Goal: Task Accomplishment & Management: Complete application form

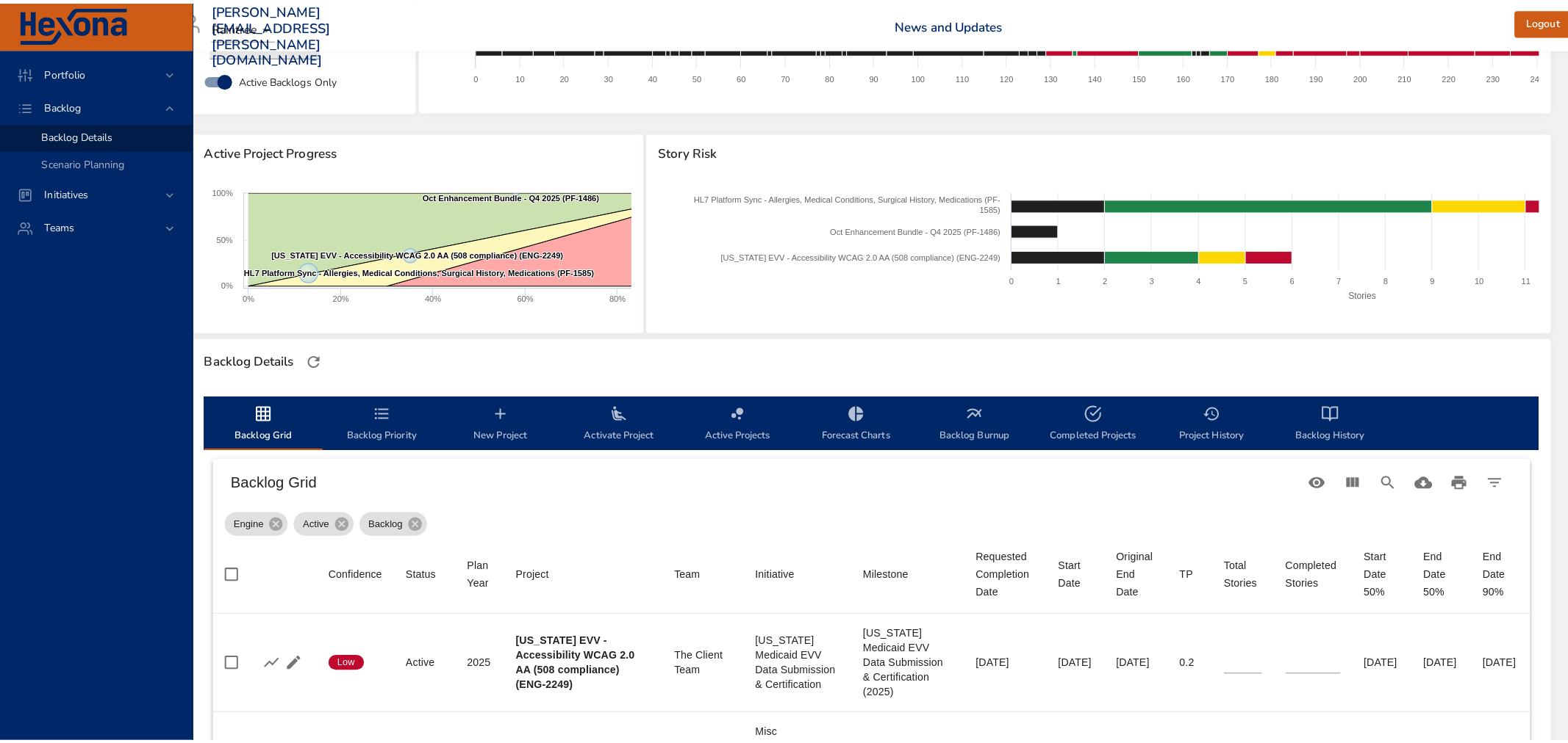
scroll to position [0, 30]
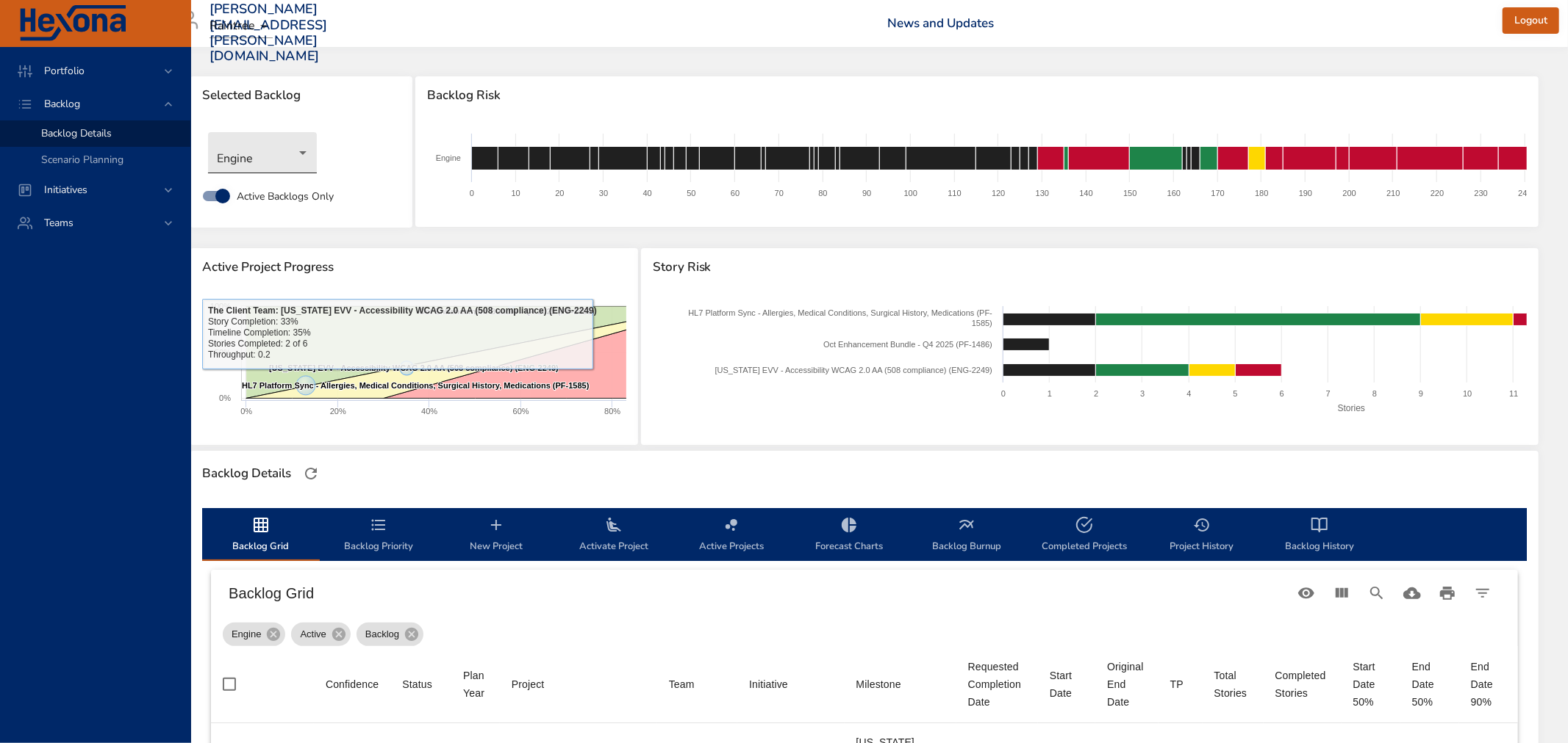
click at [270, 137] on body "Portfolio Backlog Backlog Details Scenario Planning Initiatives Teams [PERSON_N…" at bounding box center [754, 371] width 1568 height 743
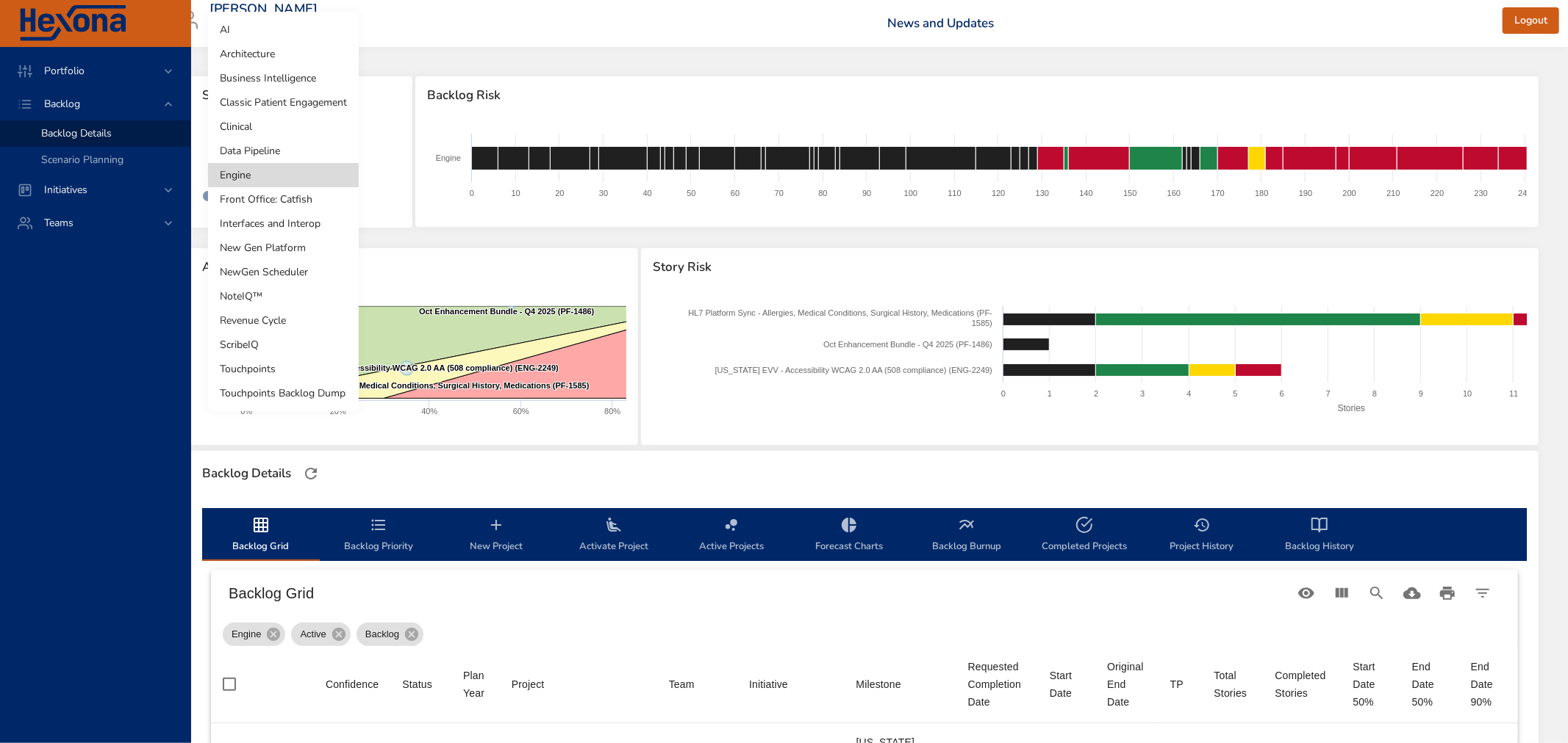
click at [281, 76] on li "Business Intelligence" at bounding box center [284, 78] width 151 height 24
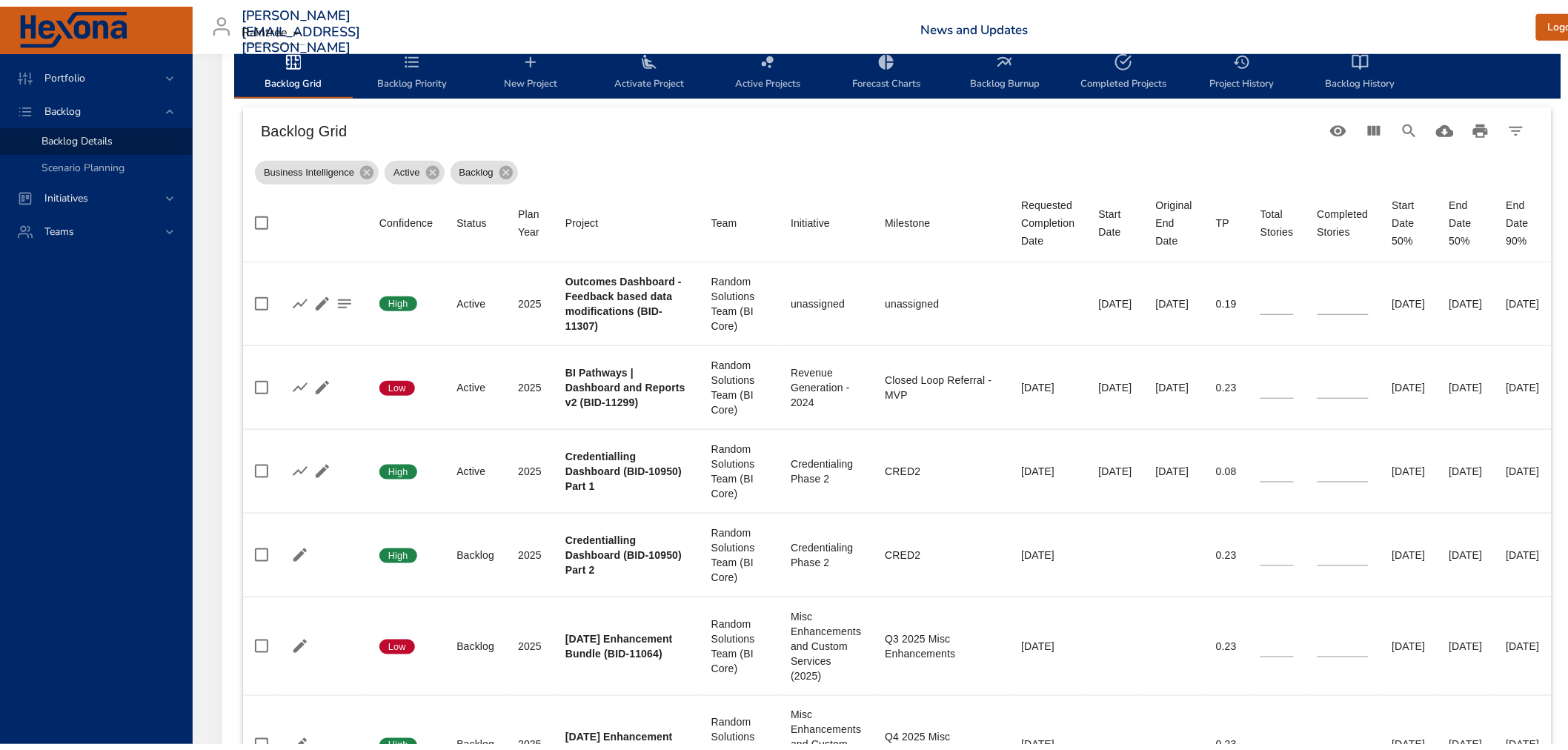
scroll to position [411, 0]
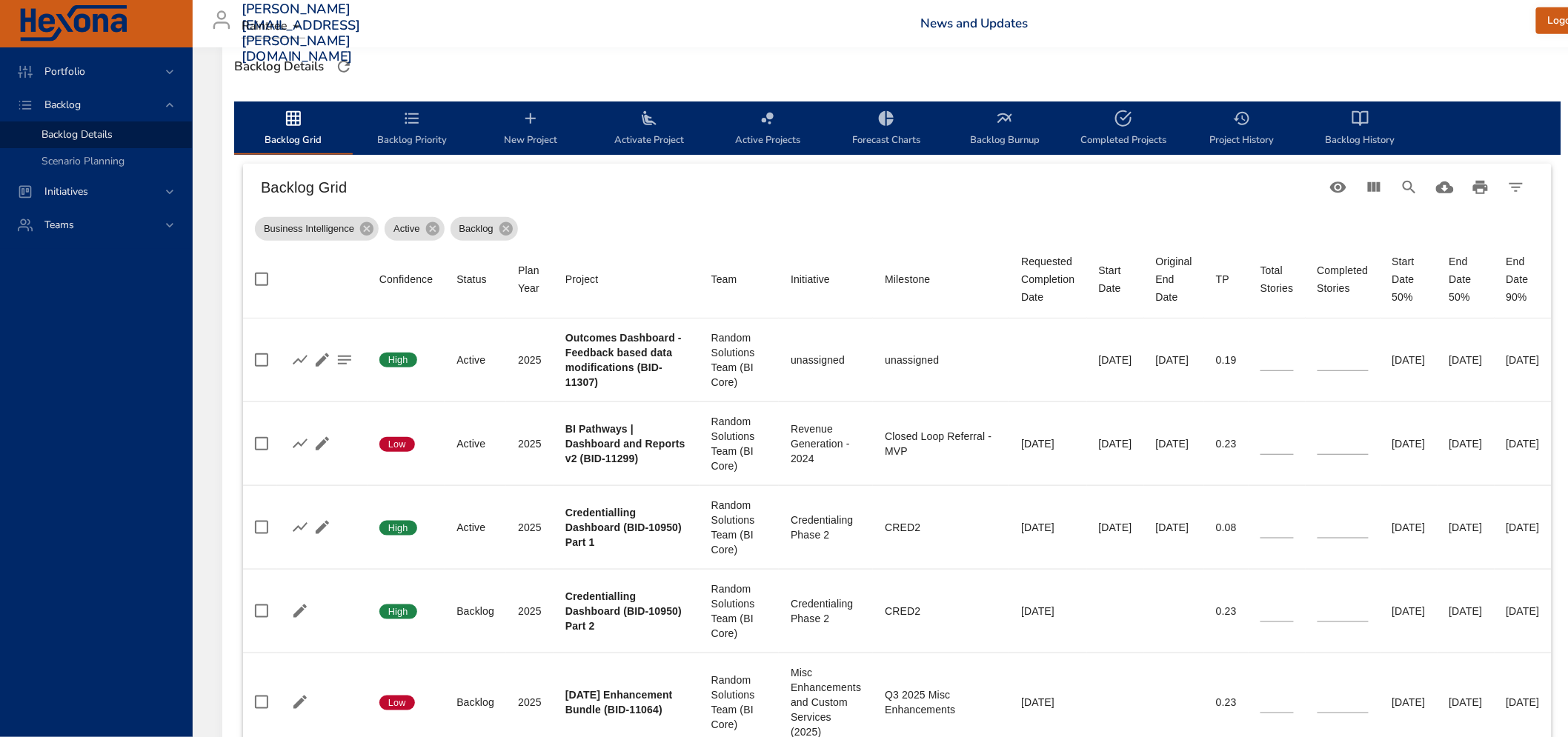
click at [398, 130] on span "Backlog Priority" at bounding box center [411, 130] width 101 height 39
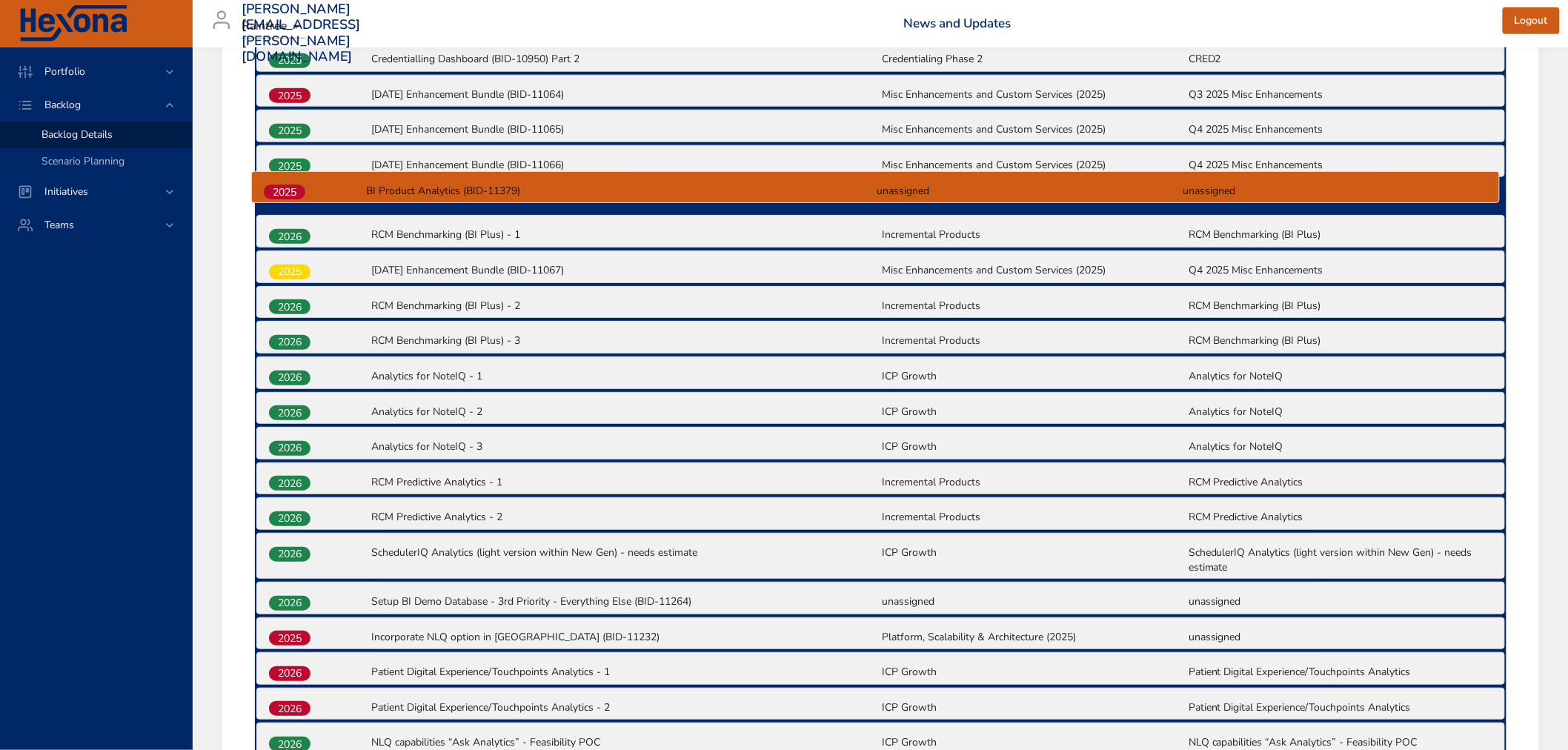
scroll to position [690, 0]
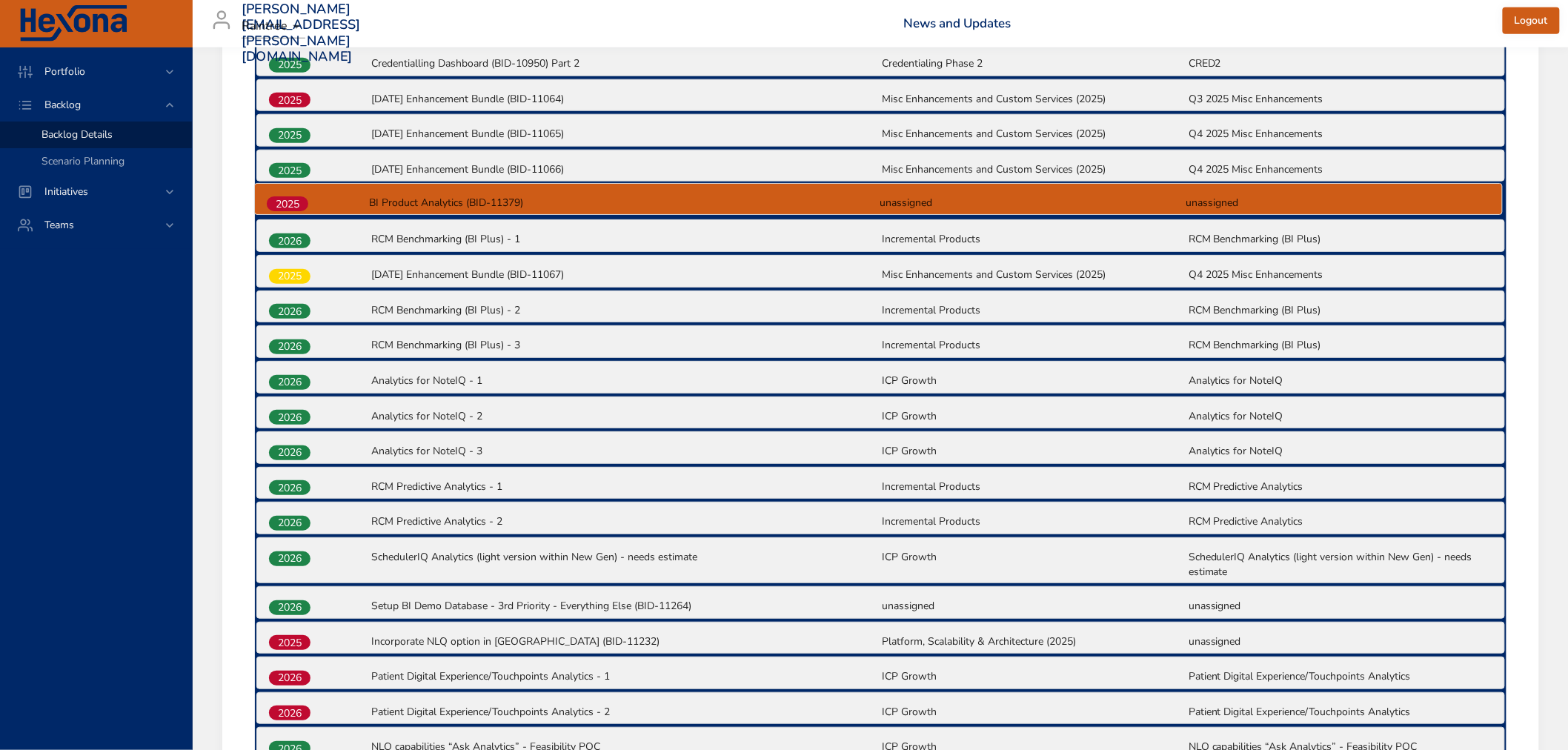
drag, startPoint x: 289, startPoint y: 423, endPoint x: 287, endPoint y: 202, distance: 221.0
click at [287, 202] on div "2025 Outcomes Dashboard - Feedback based data modifications (BID-11307) unassig…" at bounding box center [880, 598] width 1252 height 1323
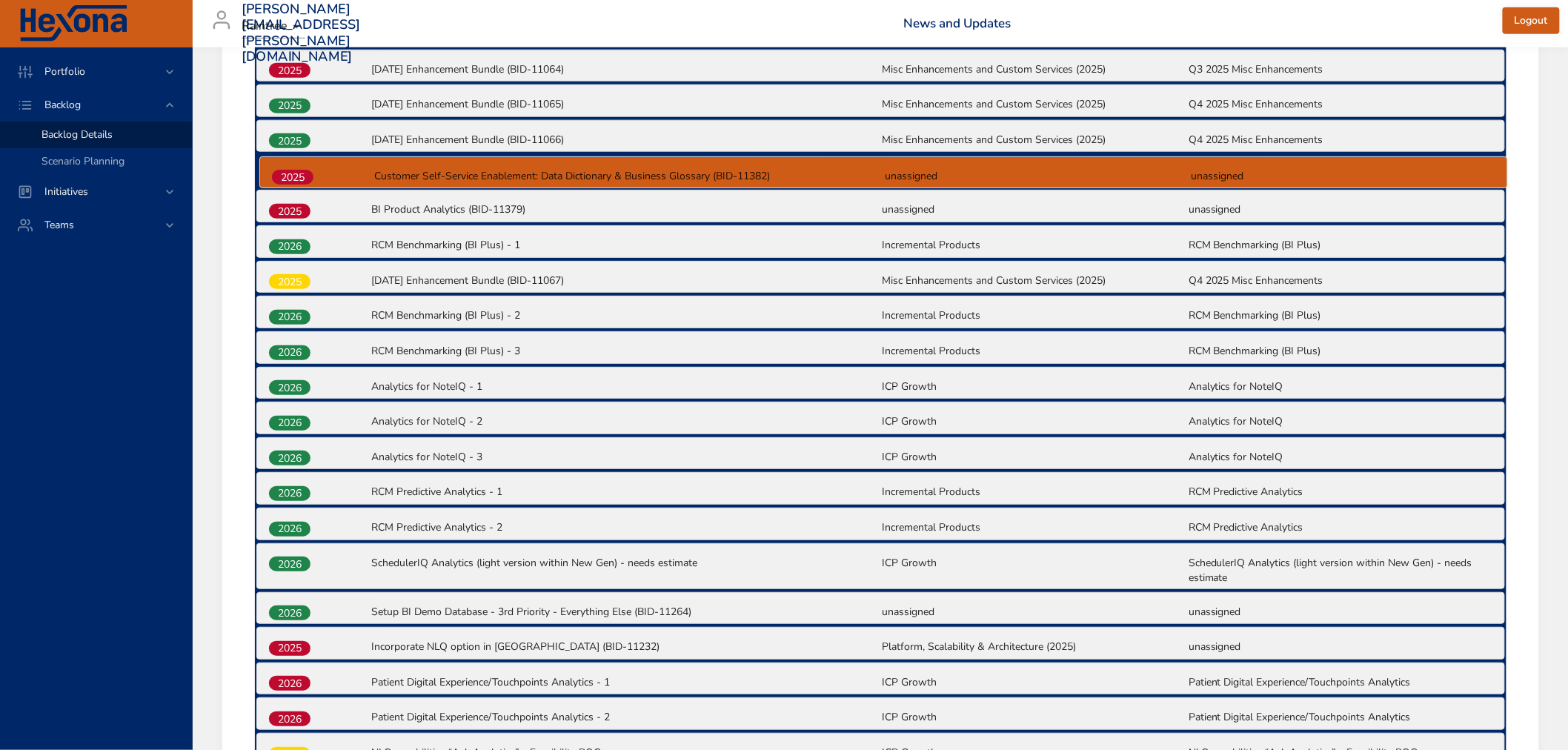
scroll to position [717, 0]
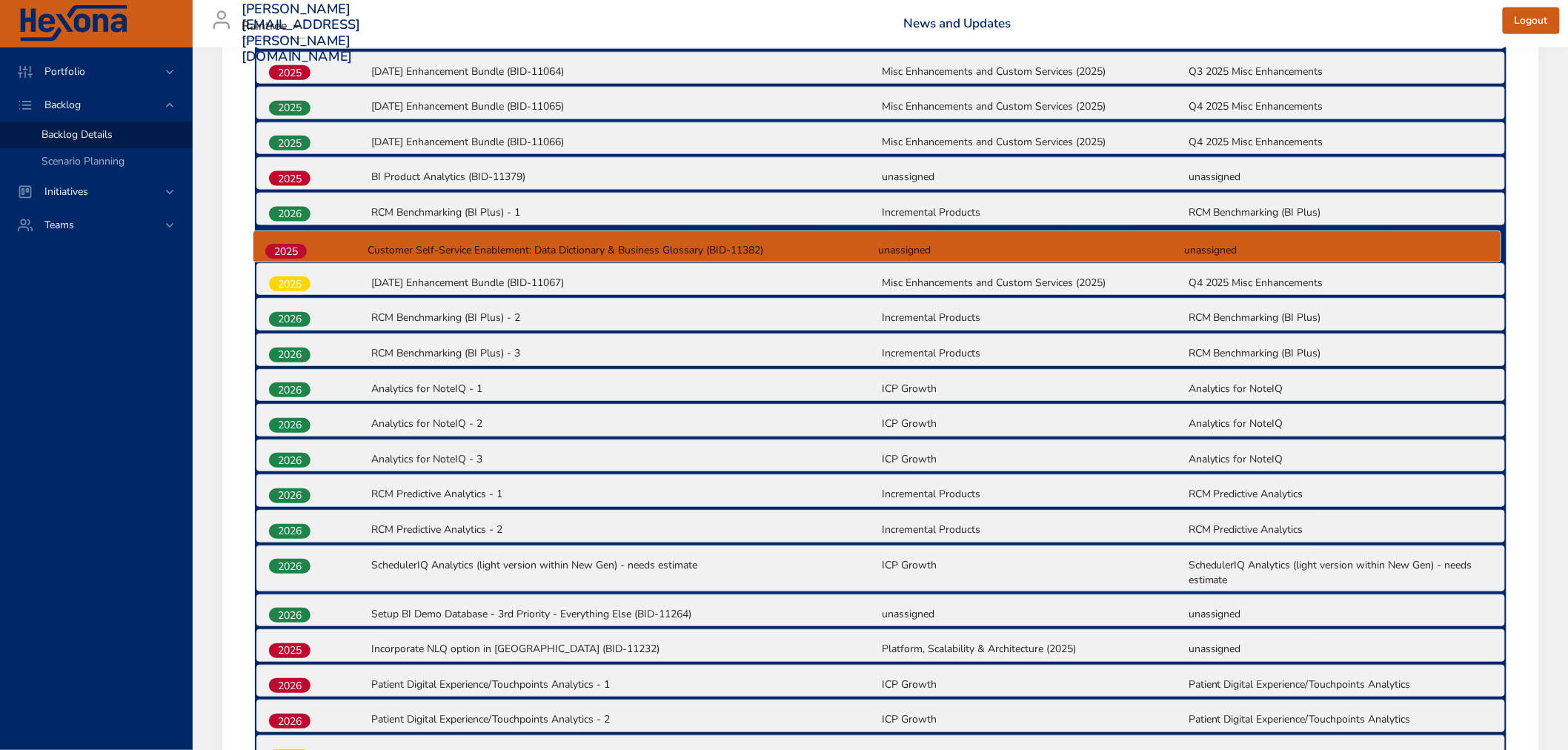
drag, startPoint x: 291, startPoint y: 589, endPoint x: 287, endPoint y: 247, distance: 342.0
click at [287, 247] on div "2025 Outcomes Dashboard - Feedback based data modifications (BID-11307) unassig…" at bounding box center [880, 570] width 1252 height 1323
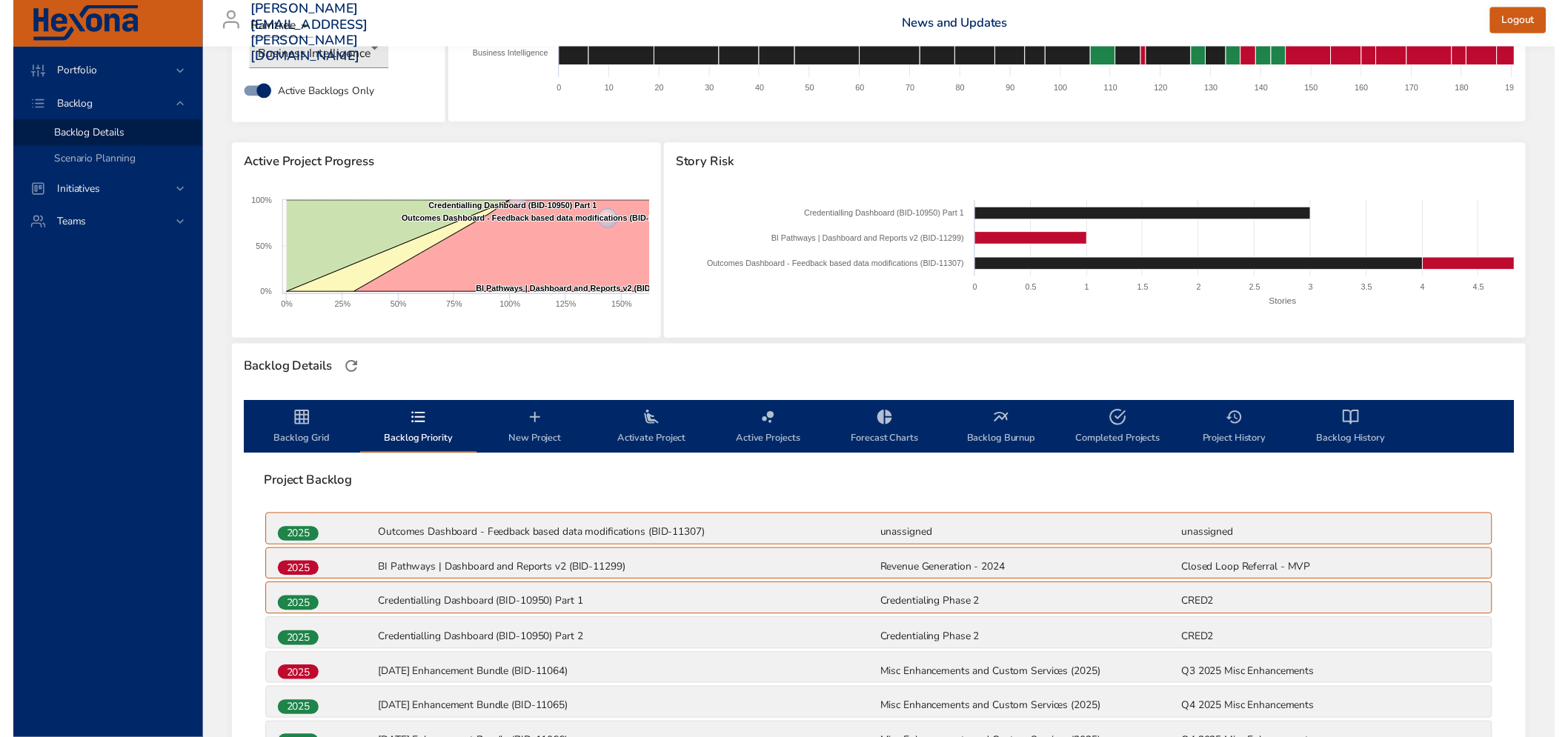
scroll to position [0, 0]
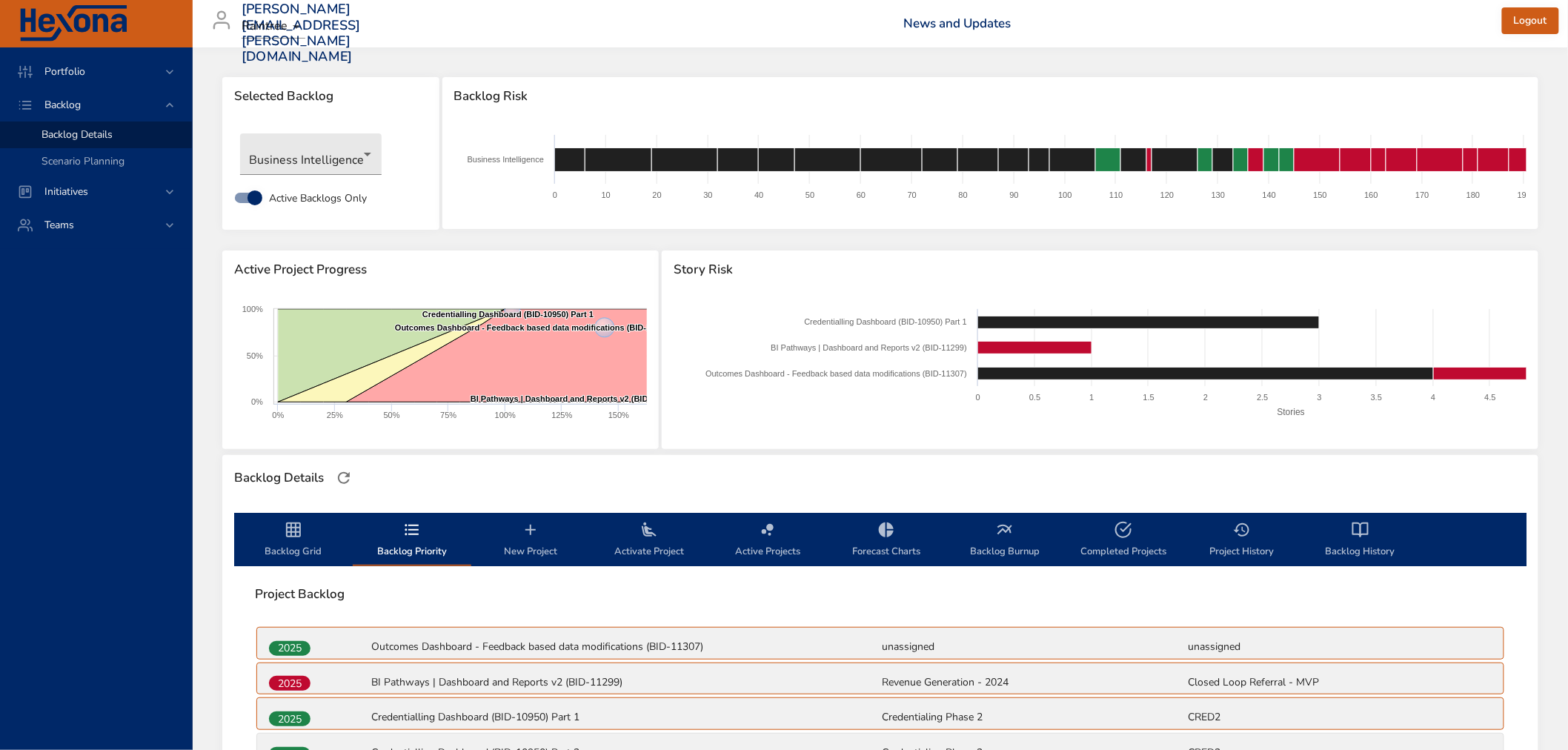
drag, startPoint x: 295, startPoint y: 530, endPoint x: 491, endPoint y: 471, distance: 204.7
click at [296, 532] on icon "backlog-tab" at bounding box center [293, 530] width 15 height 15
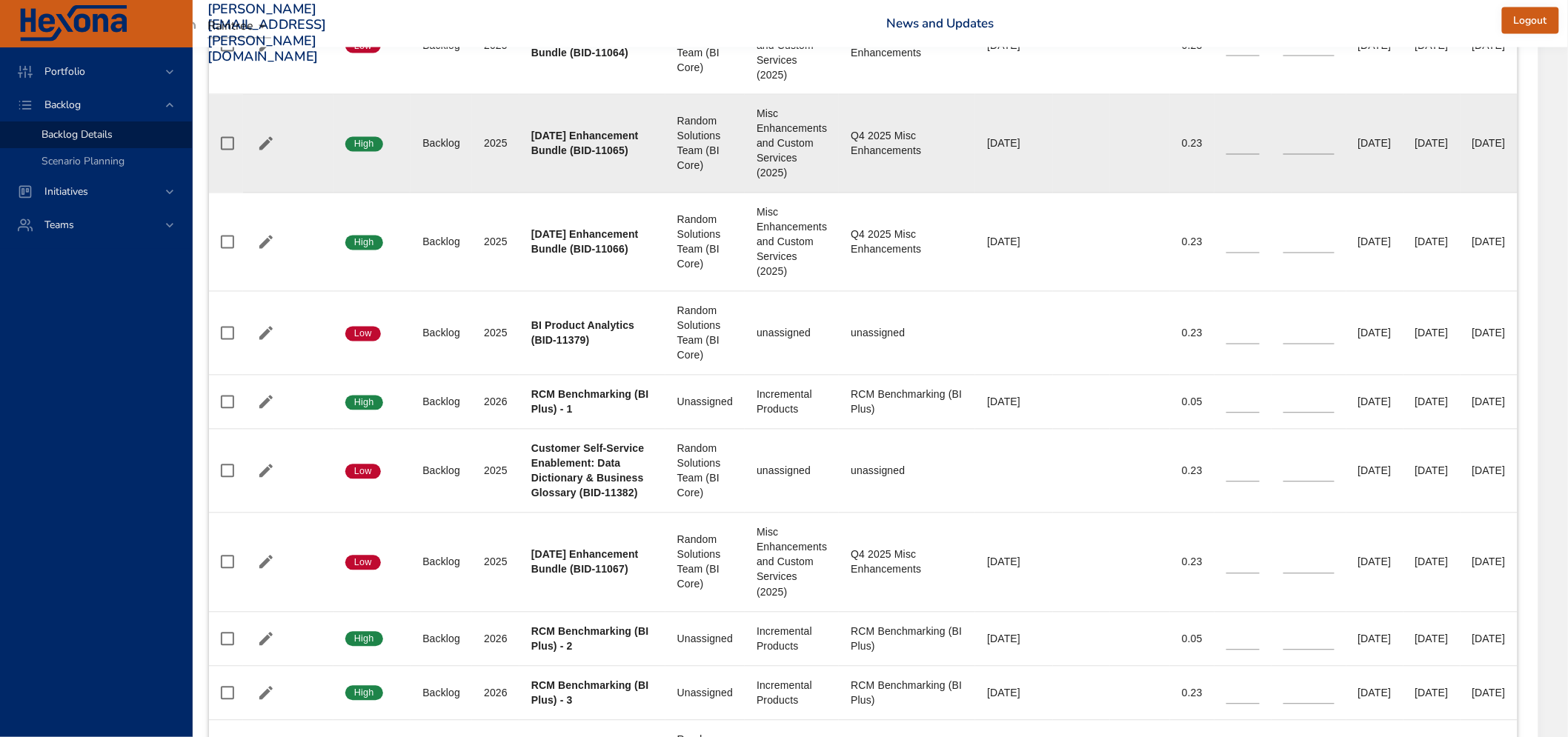
scroll to position [1070, 128]
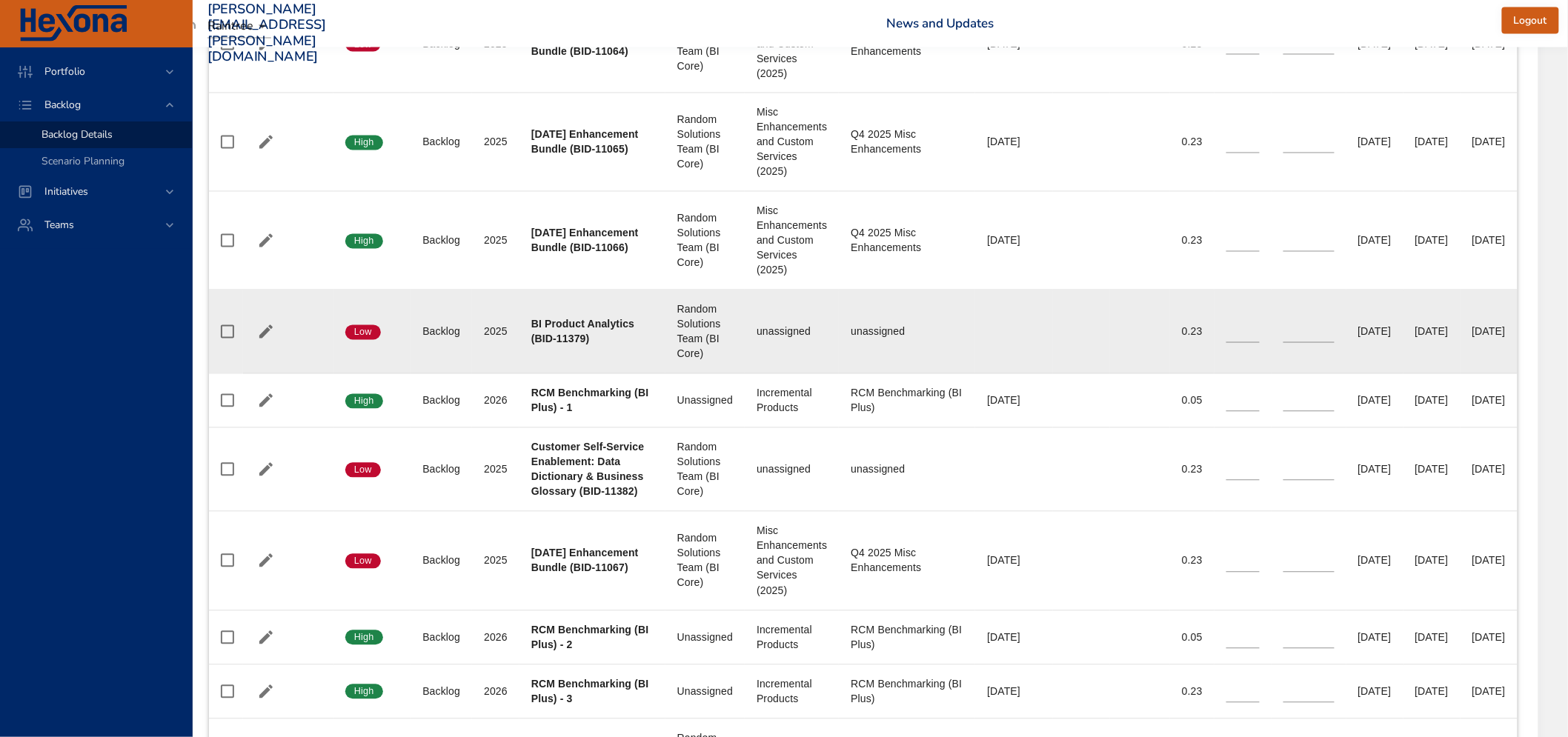
click at [756, 334] on div "unassigned" at bounding box center [791, 332] width 71 height 15
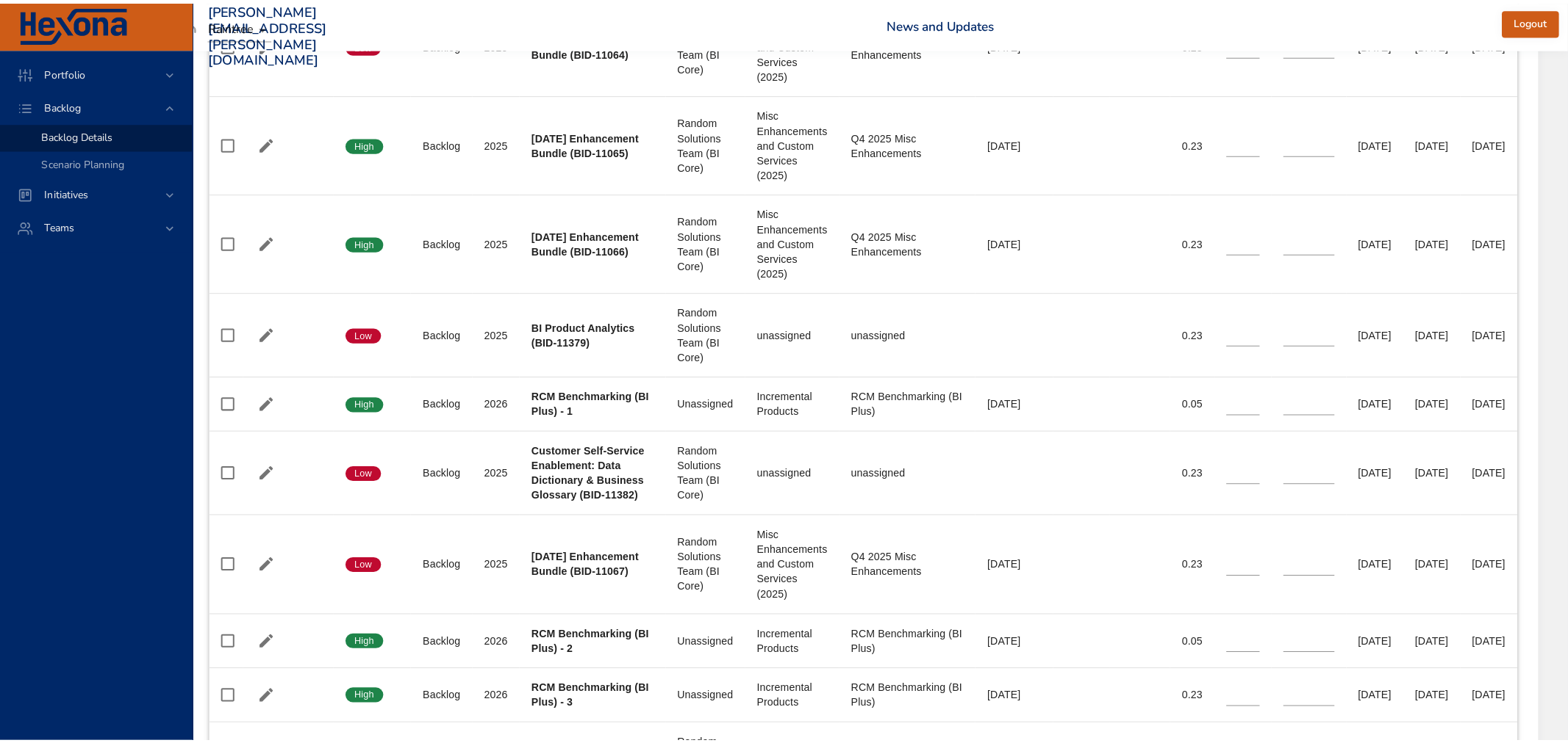
scroll to position [1061, 0]
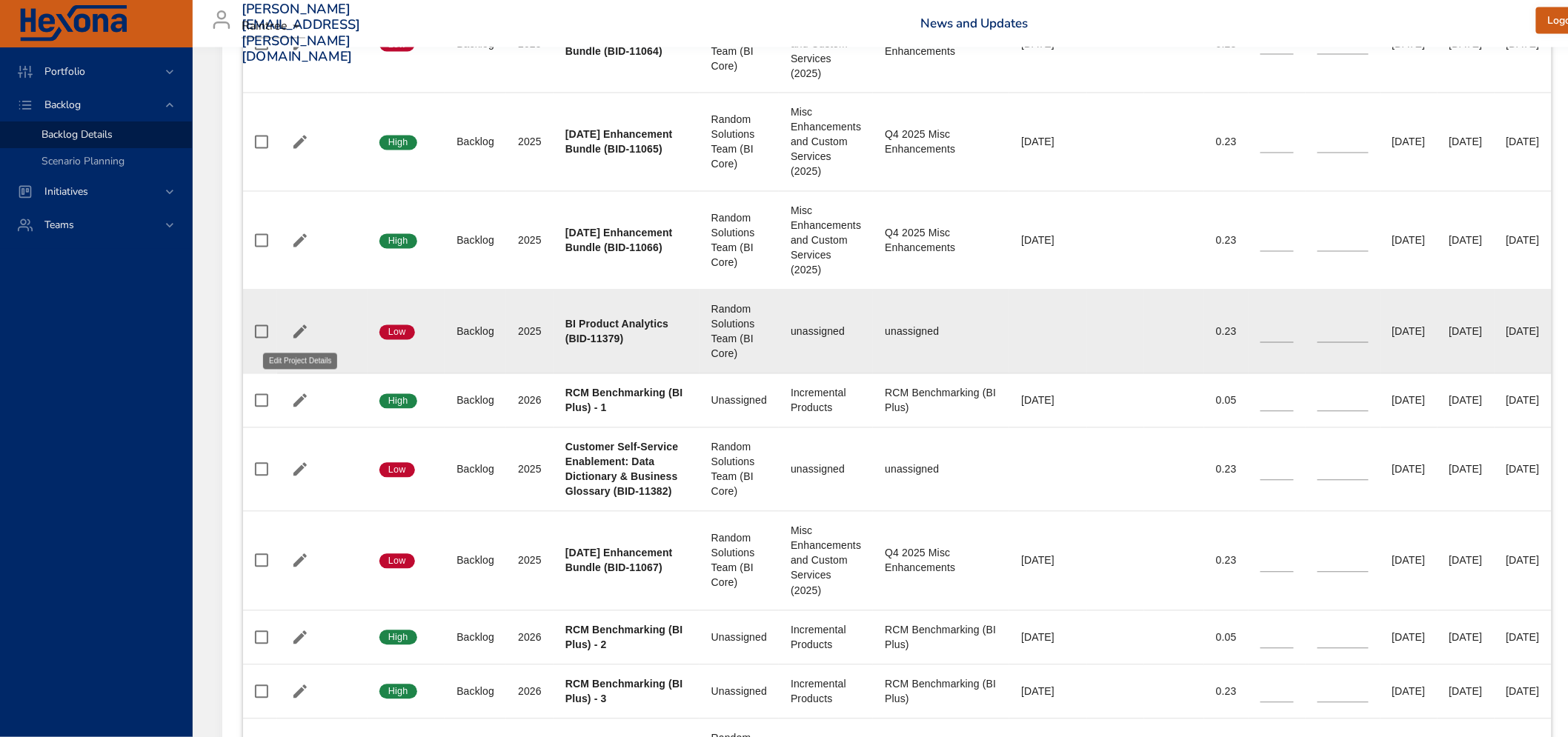
click at [306, 332] on icon "button" at bounding box center [300, 332] width 18 height 18
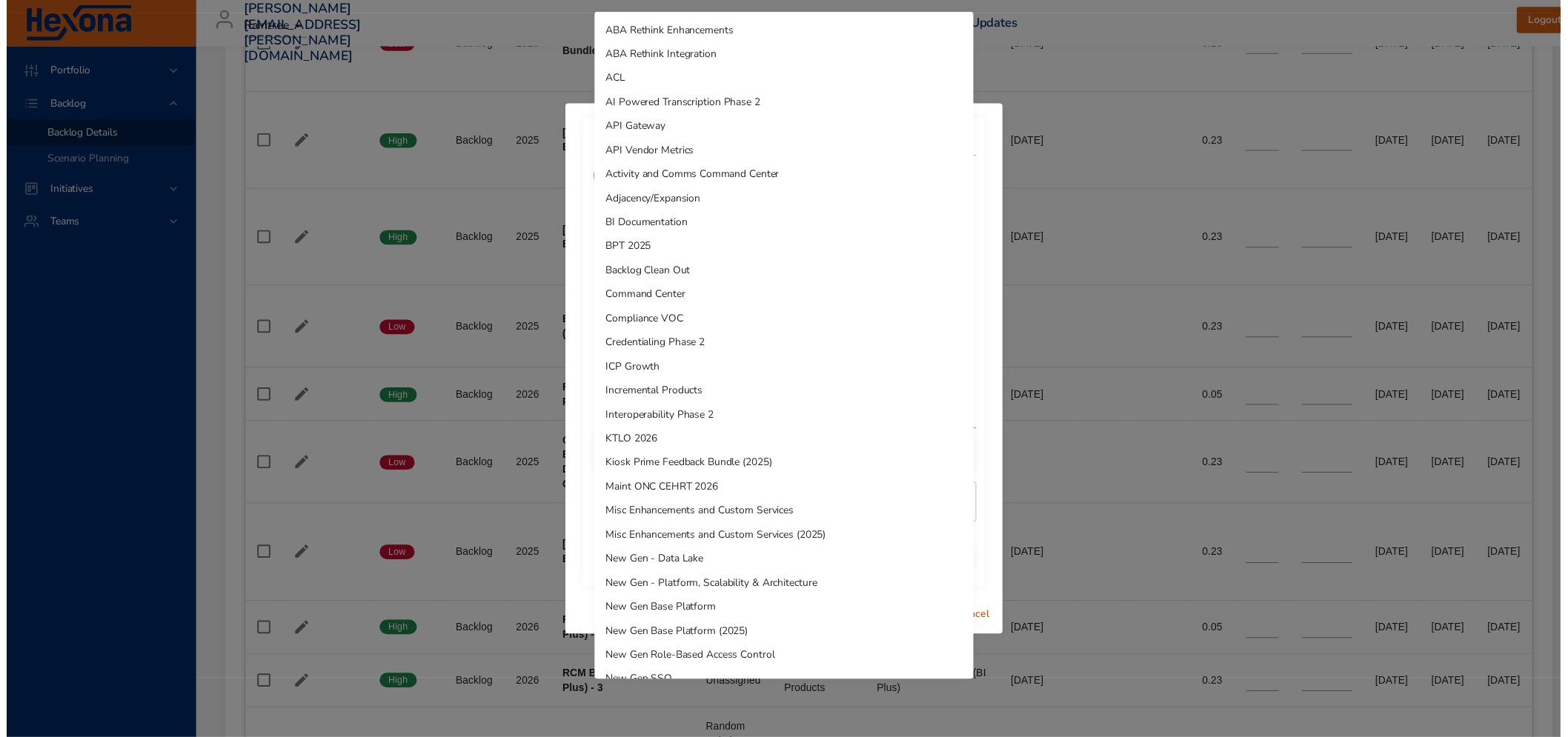
scroll to position [823, 0]
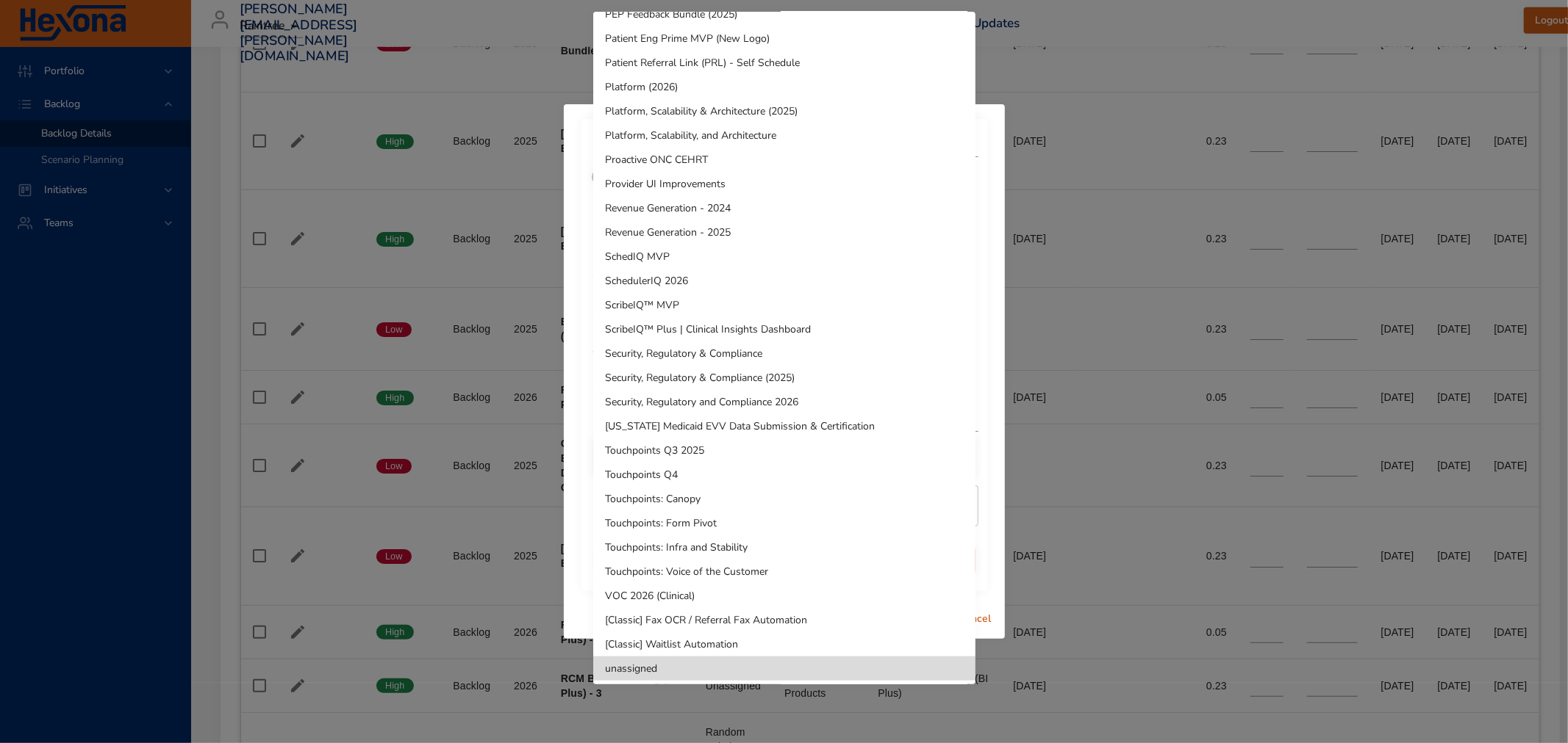
click at [457, 67] on div at bounding box center [784, 371] width 1568 height 743
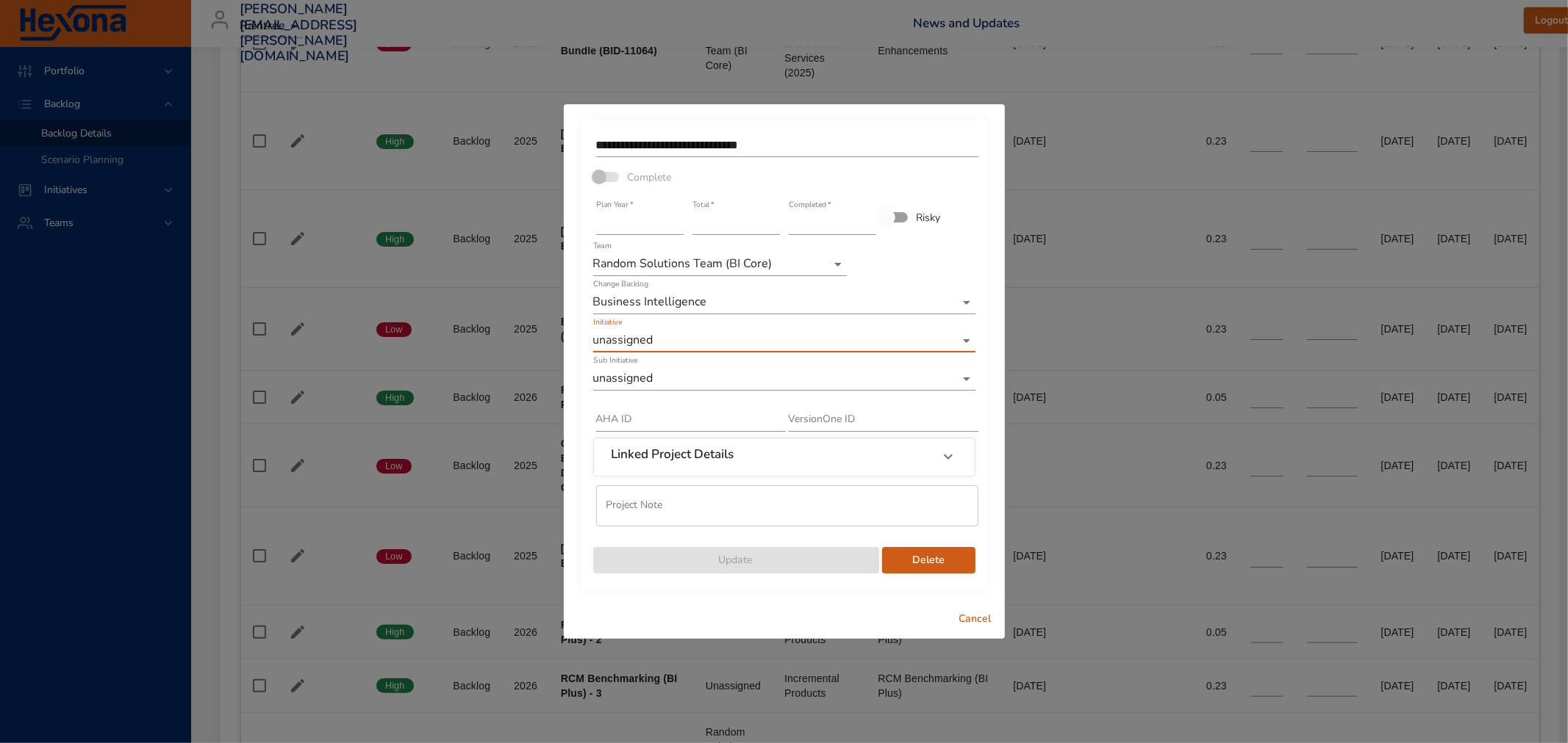
click at [457, 67] on div "**********" at bounding box center [784, 371] width 1568 height 743
click at [968, 618] on span "Cancel" at bounding box center [976, 620] width 35 height 19
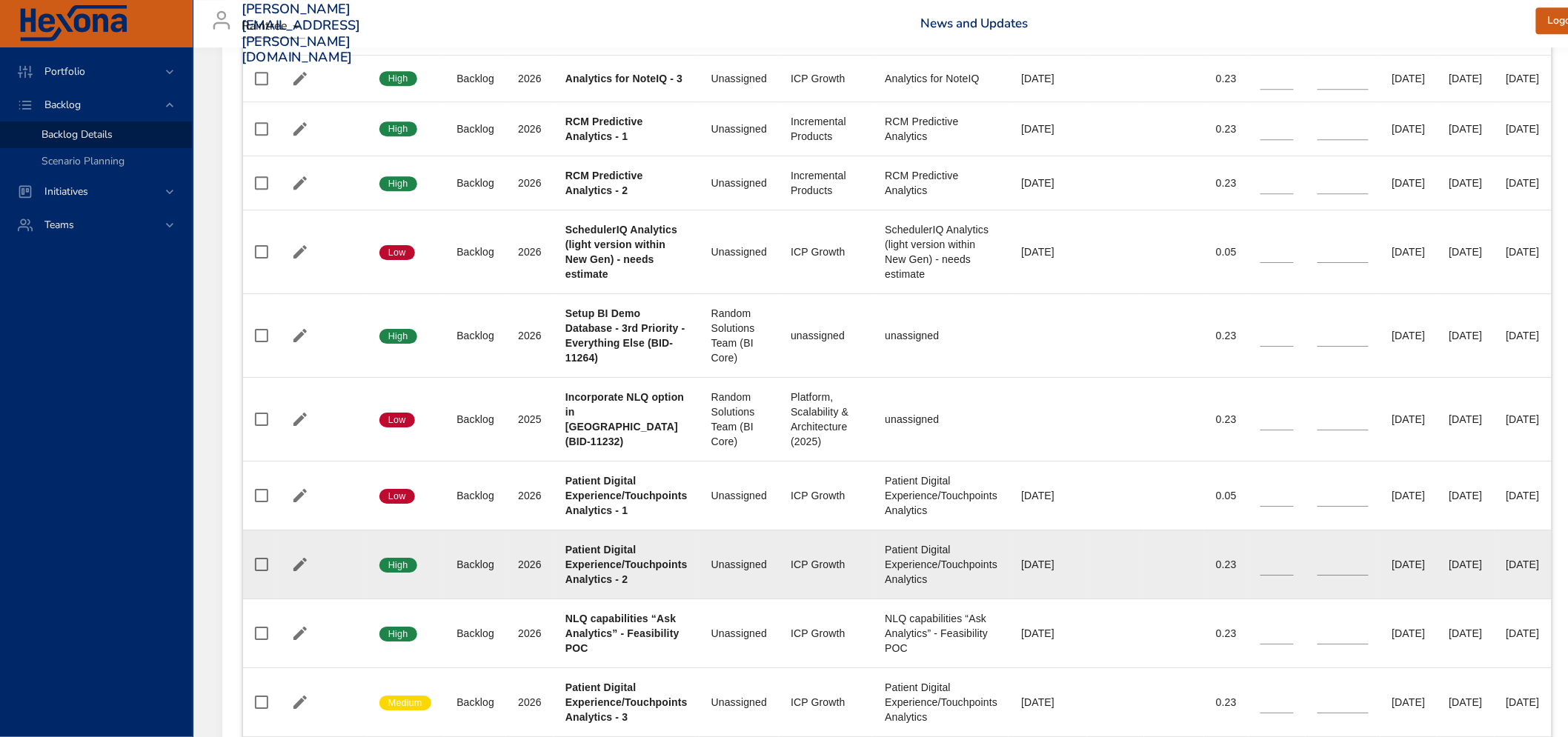
scroll to position [1892, 0]
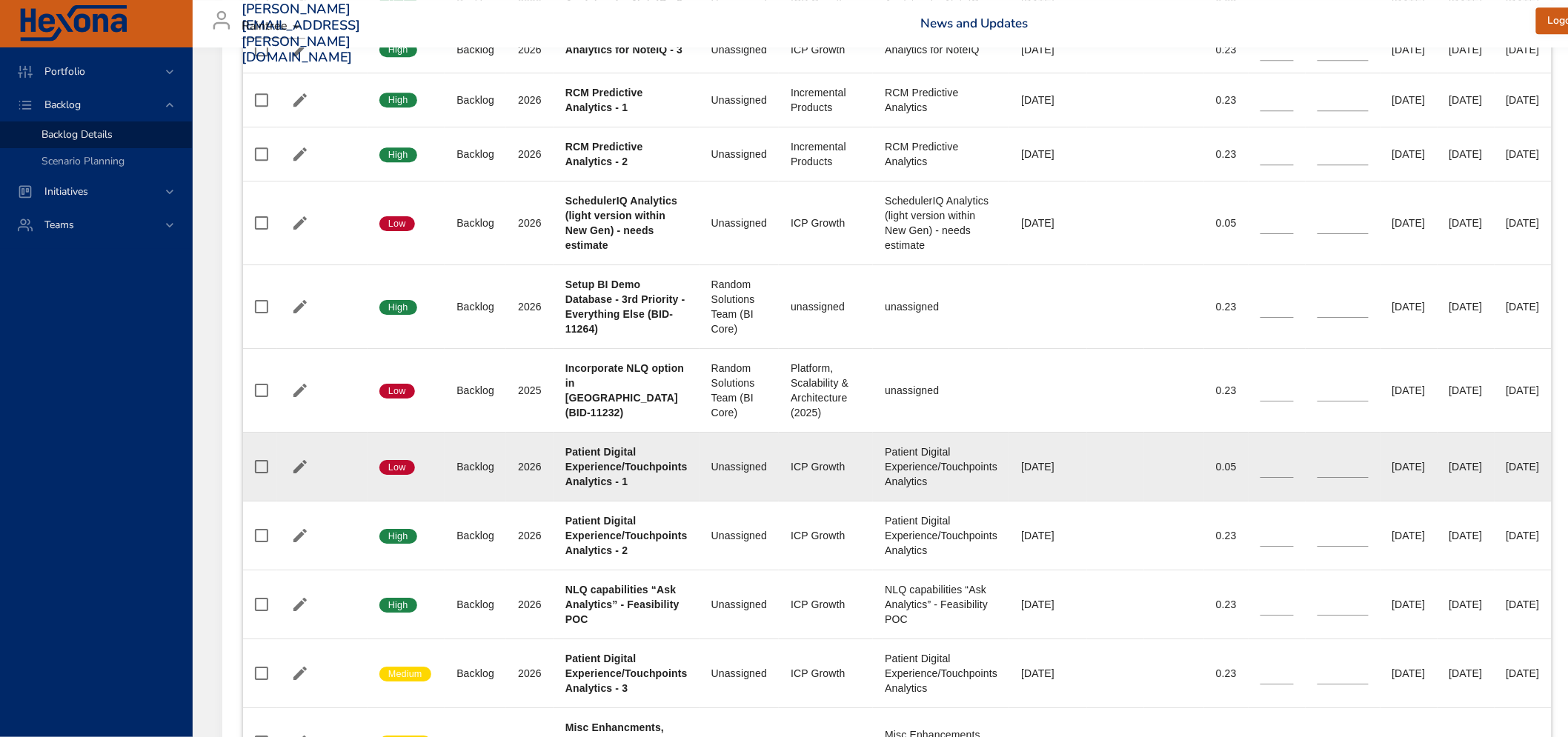
click at [820, 468] on div "ICP Growth" at bounding box center [826, 466] width 71 height 15
click at [293, 467] on icon "button" at bounding box center [300, 466] width 18 height 18
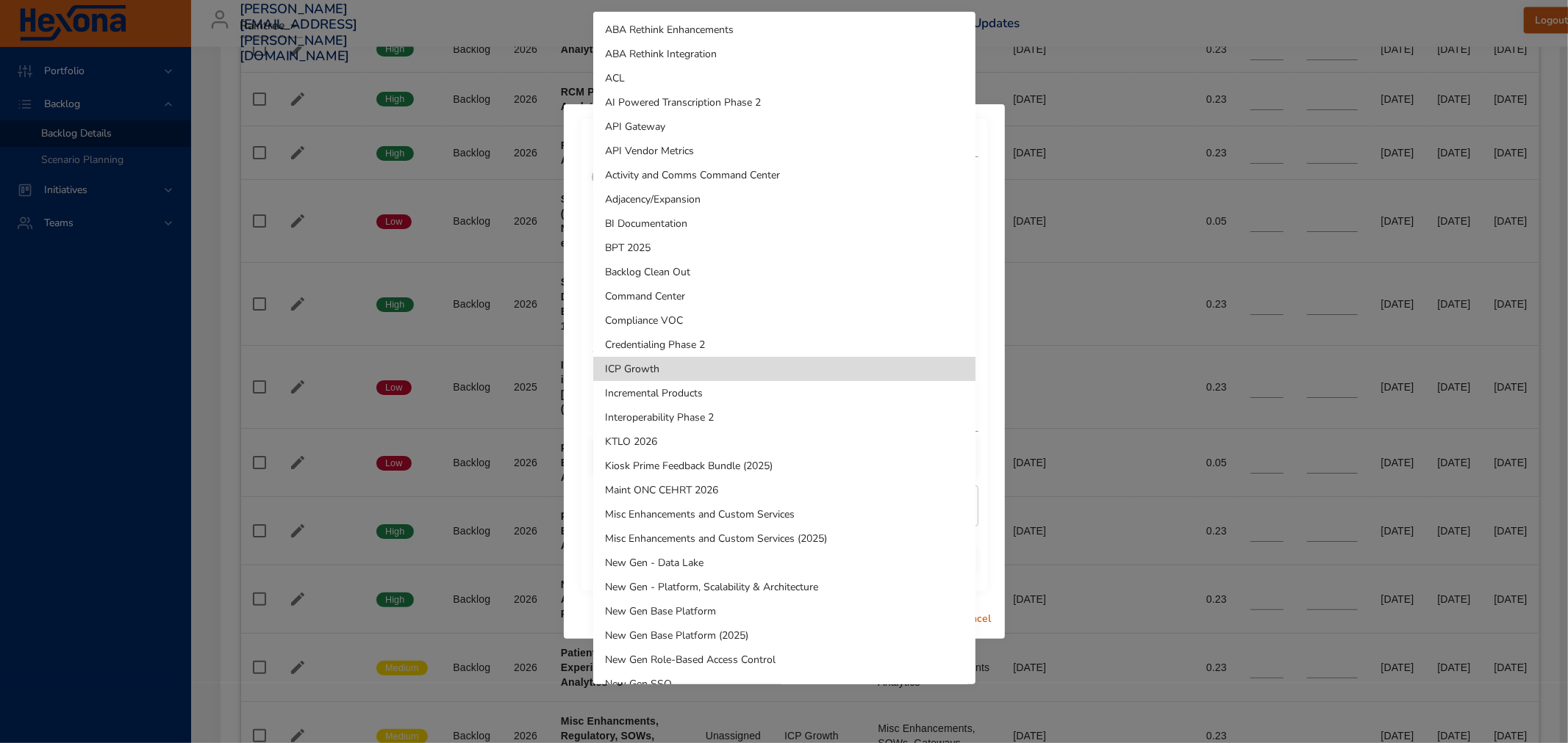
click at [995, 286] on div at bounding box center [784, 371] width 1568 height 743
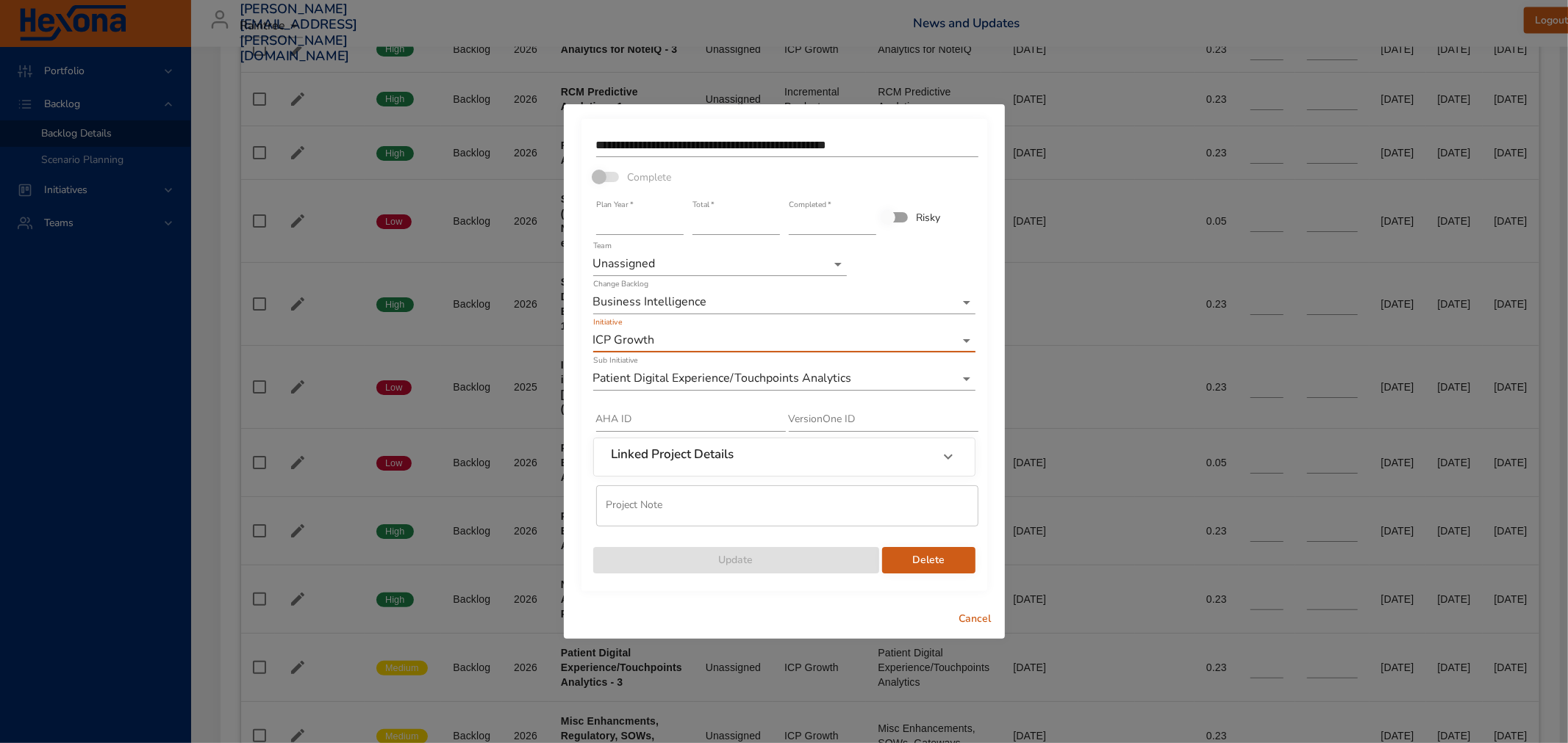
click at [983, 621] on span "Cancel" at bounding box center [976, 620] width 35 height 19
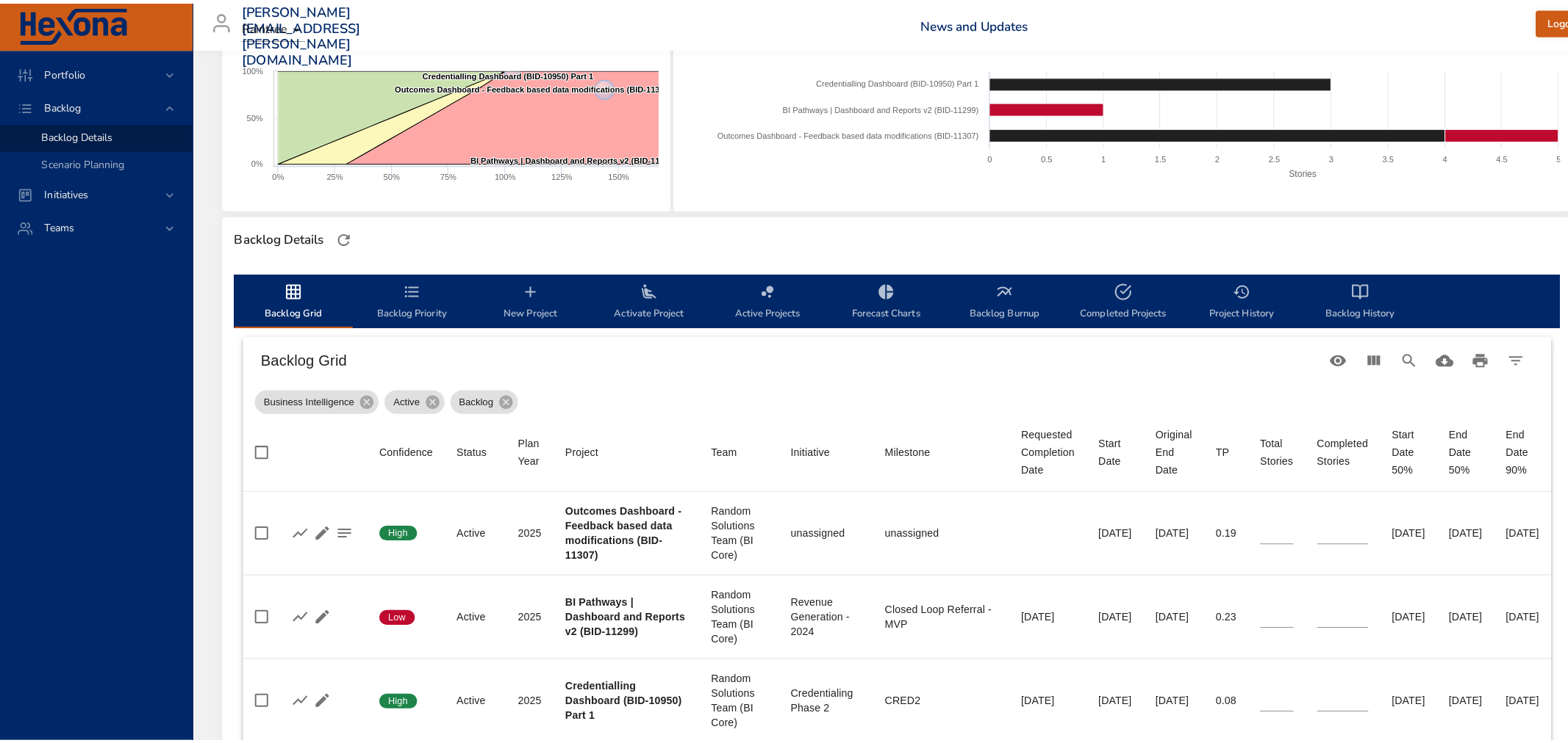
scroll to position [326, 0]
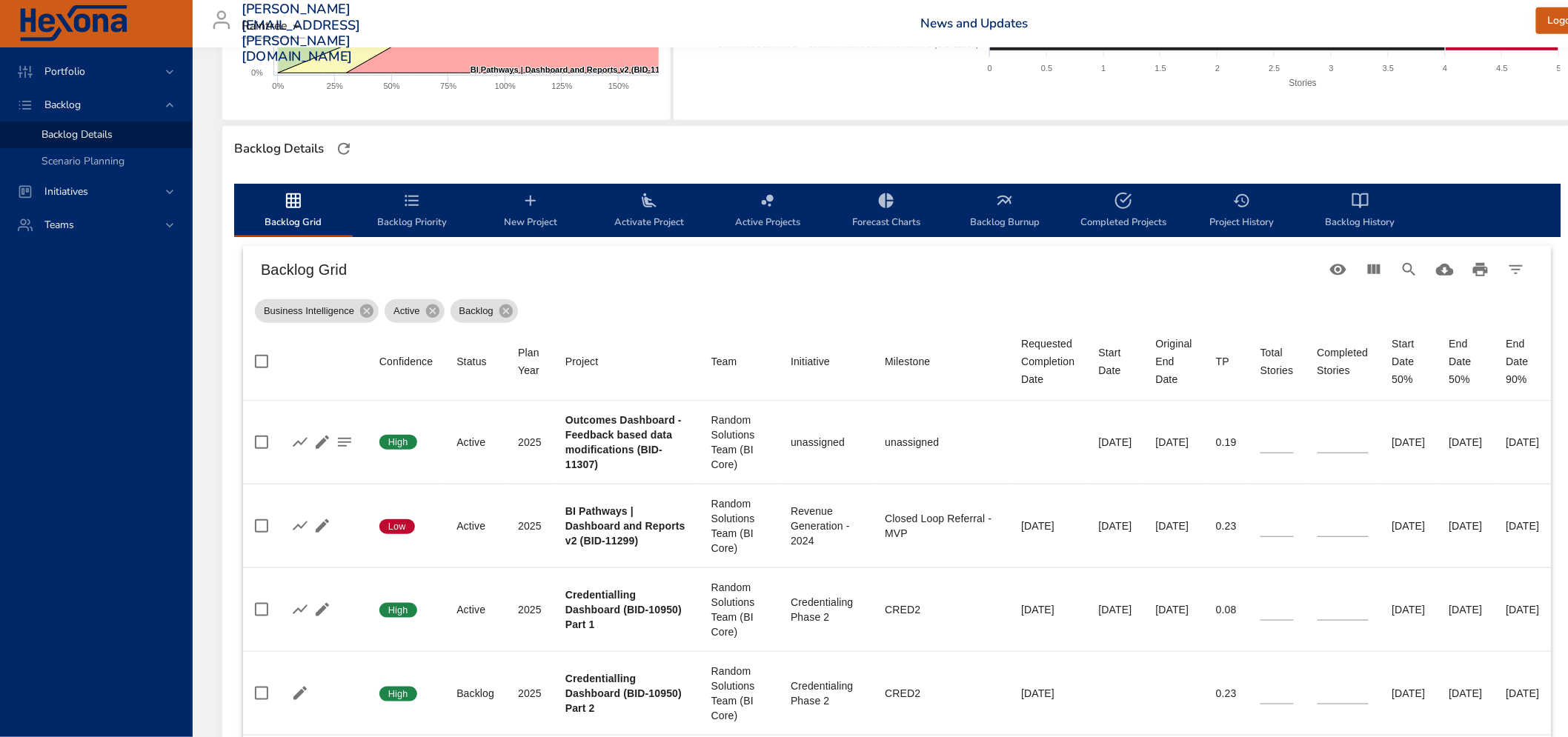
click at [534, 204] on icon "backlog-tab" at bounding box center [531, 200] width 18 height 18
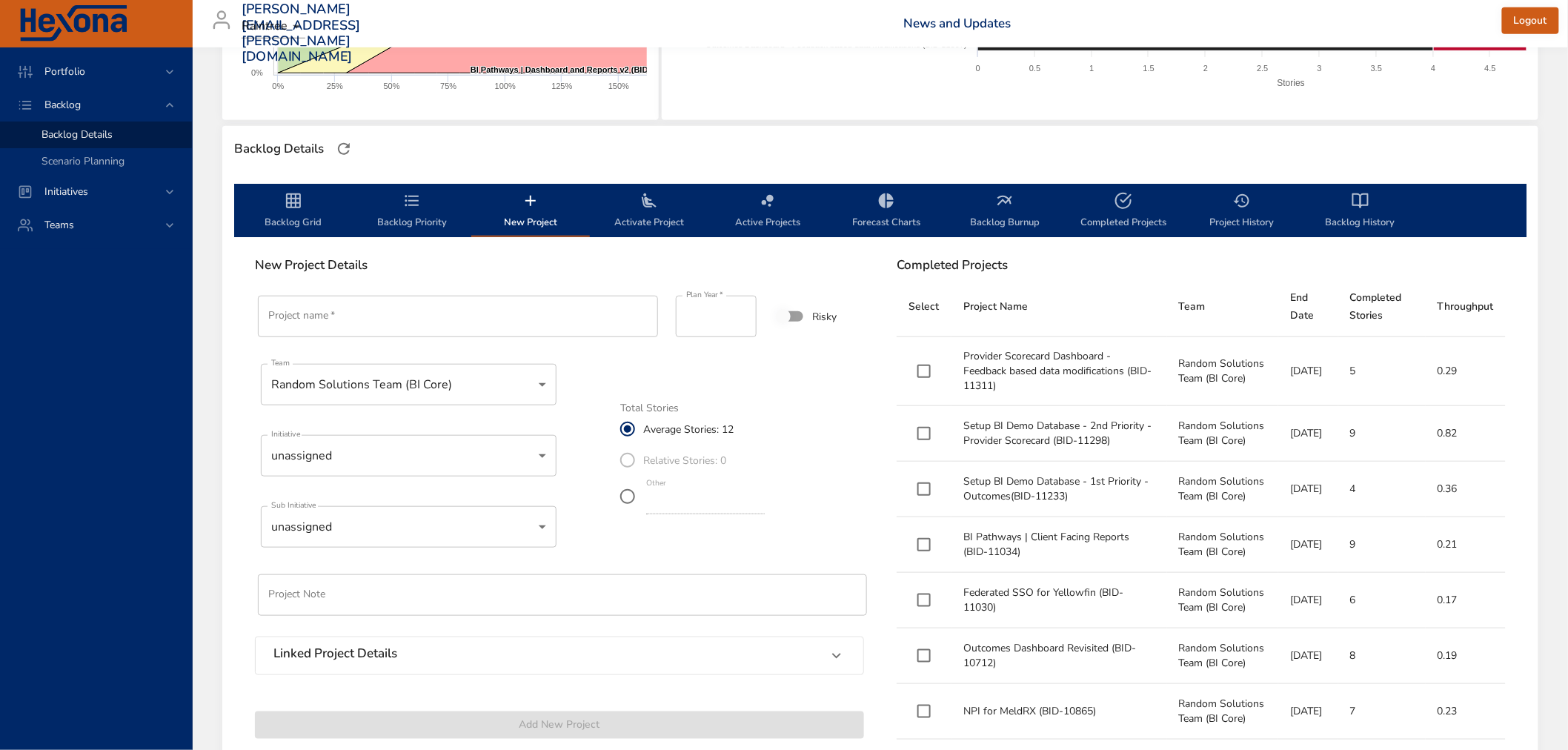
click at [383, 329] on input "Project name   *" at bounding box center [457, 316] width 400 height 41
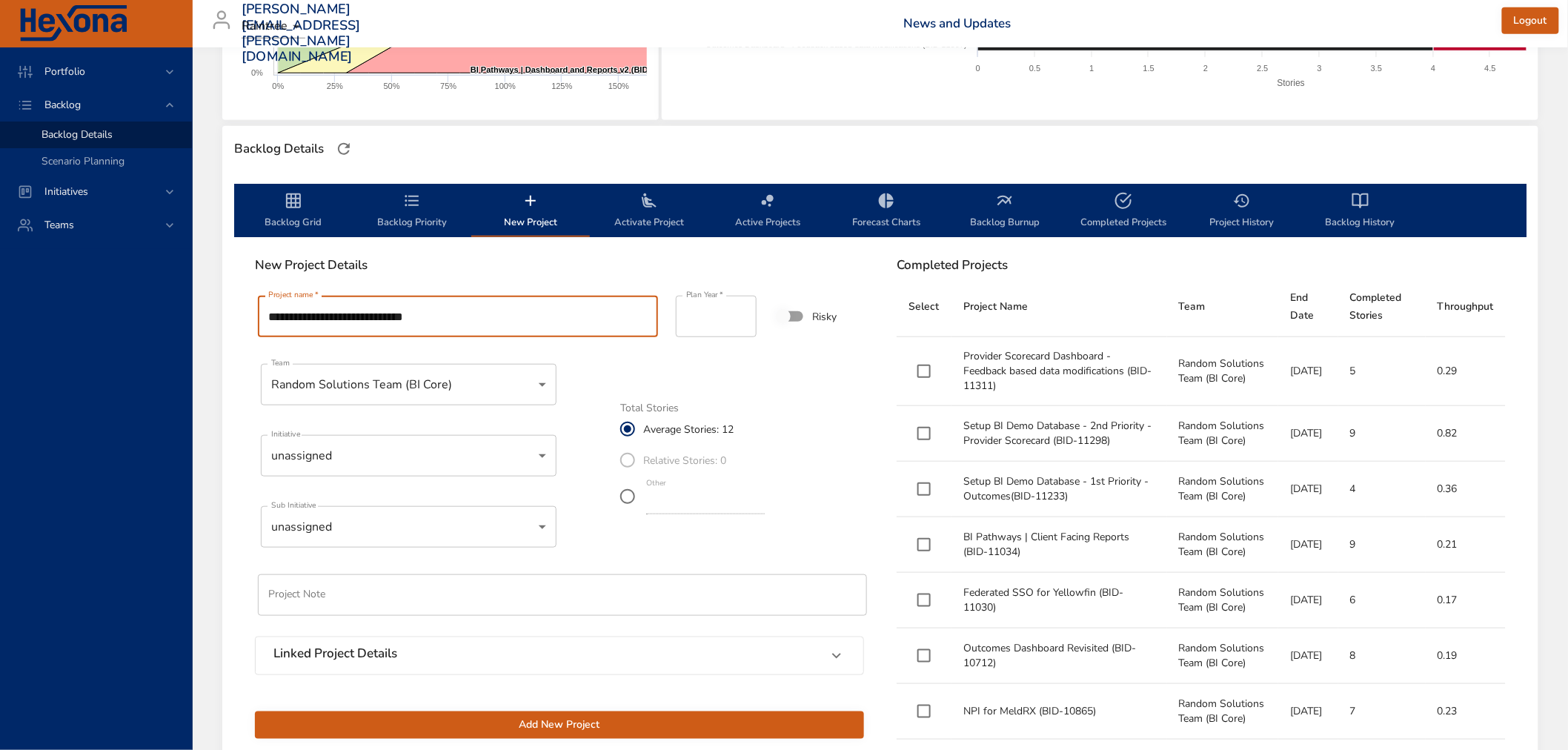
click at [341, 313] on input "**********" at bounding box center [457, 316] width 400 height 41
type input "**********"
click at [383, 422] on body "Portfolio Backlog Backlog Details Scenario Planning Initiatives Teams [PERSON_N…" at bounding box center [784, 45] width 1568 height 750
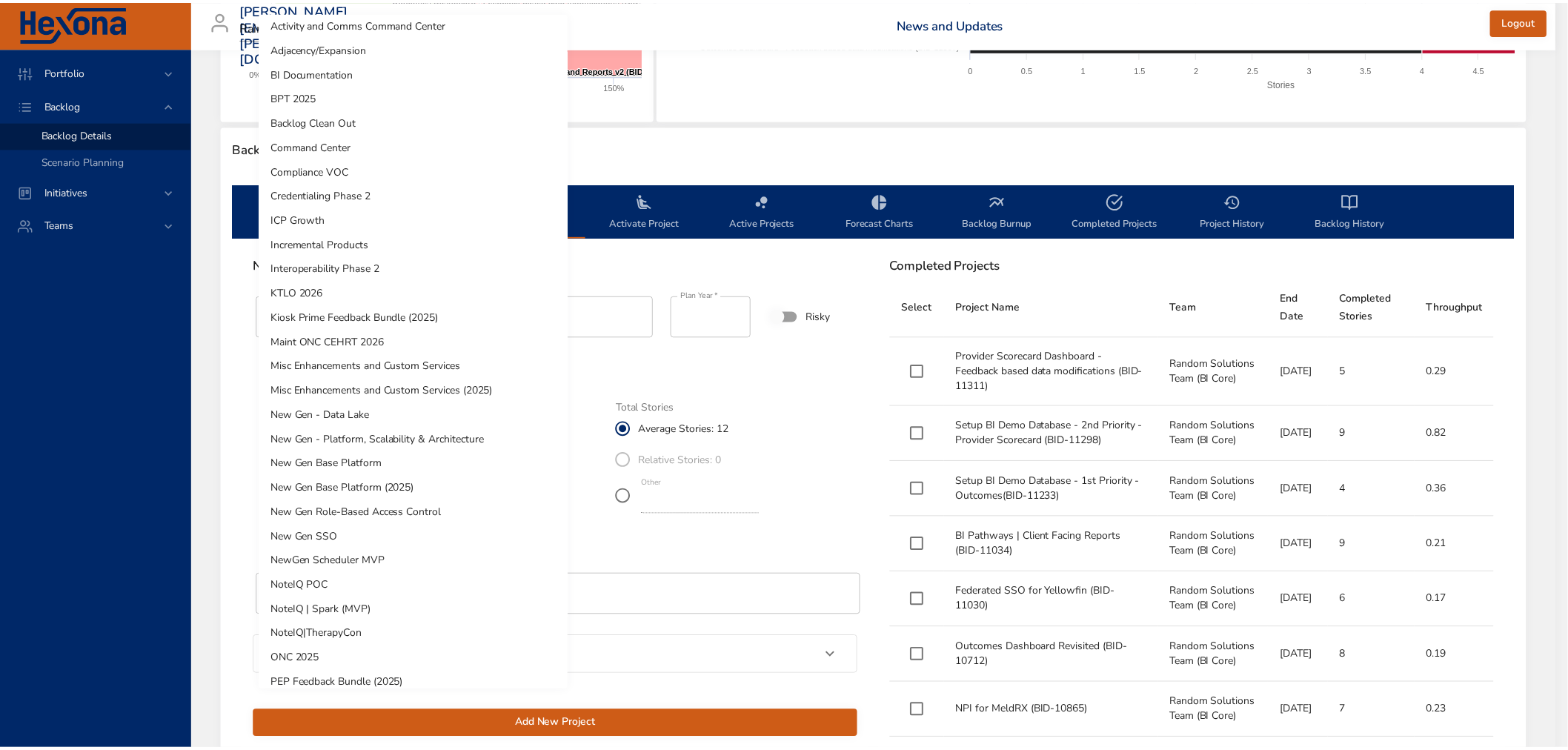
scroll to position [0, 0]
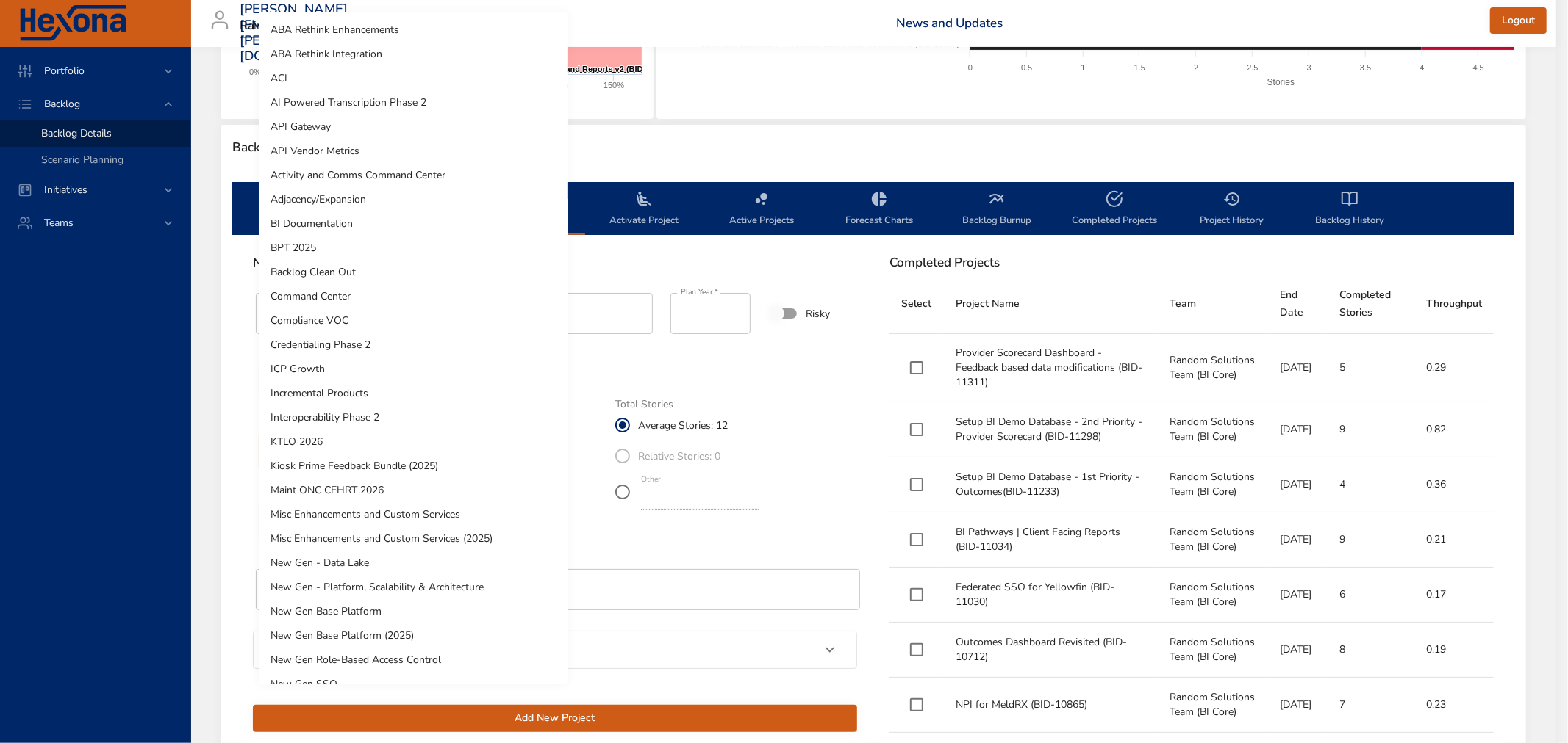
click at [331, 363] on li "ICP Growth" at bounding box center [412, 369] width 309 height 24
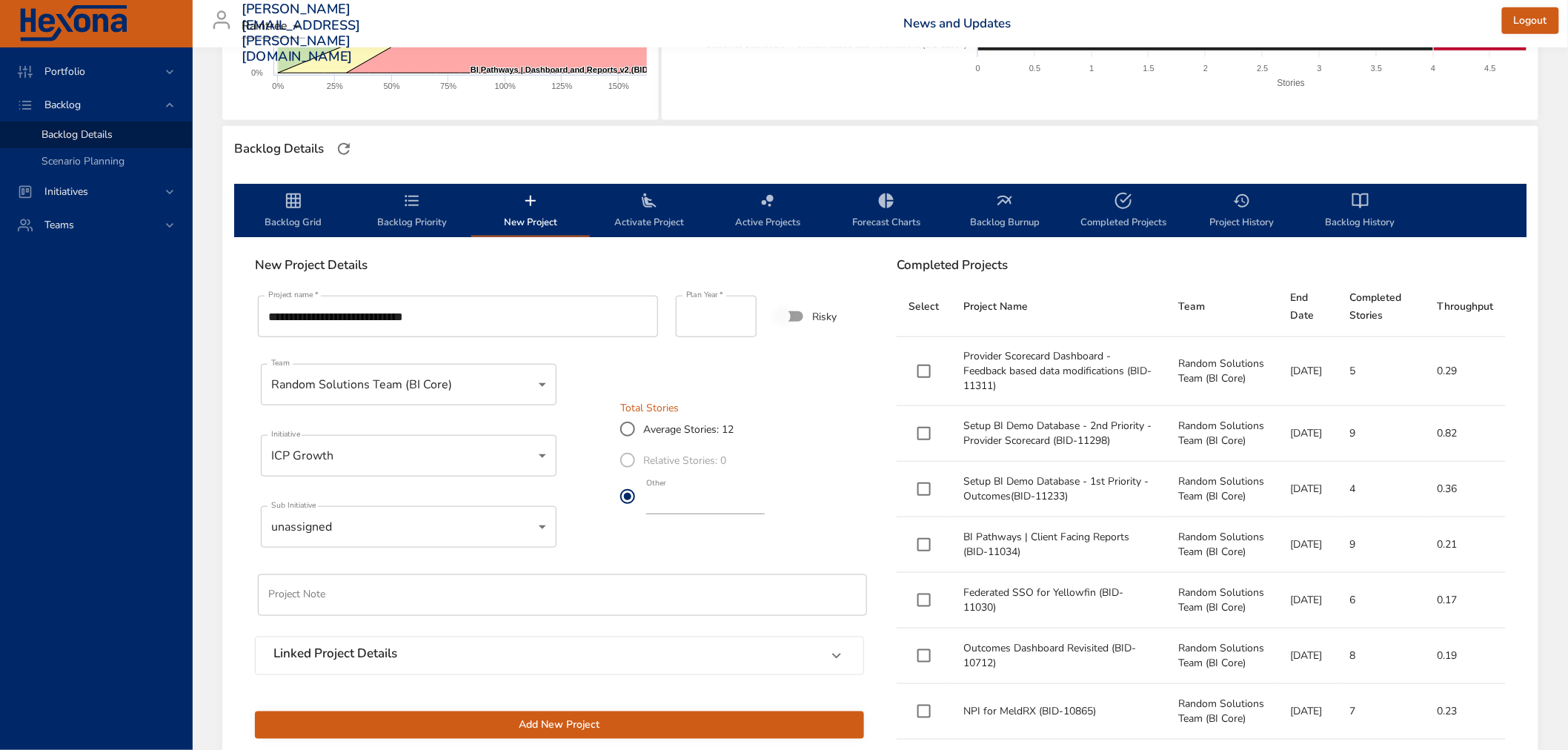
click at [765, 506] on input "**" at bounding box center [705, 503] width 119 height 24
click at [765, 506] on input "*" at bounding box center [705, 503] width 119 height 24
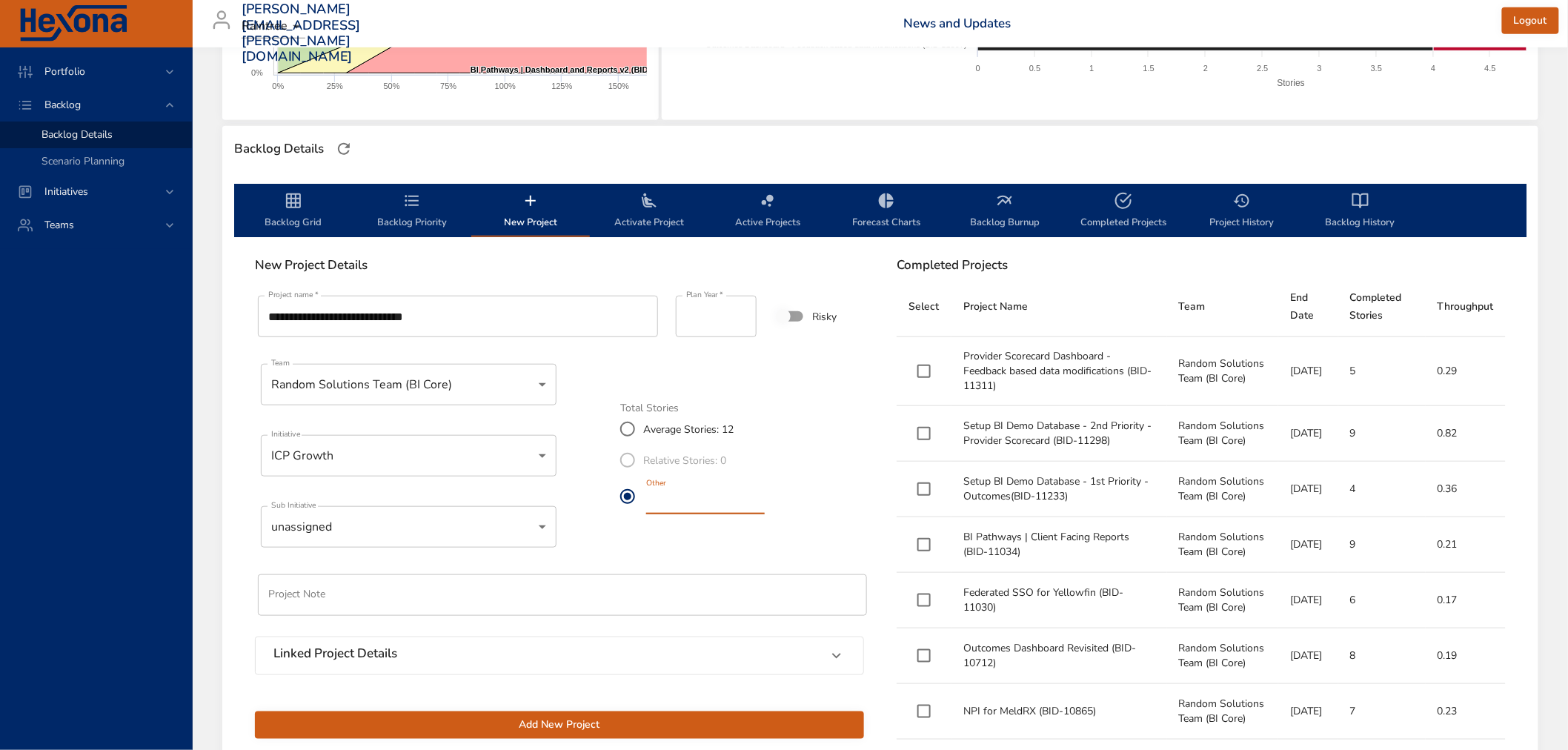
click at [765, 506] on input "*" at bounding box center [705, 503] width 119 height 24
type input "*"
click at [765, 506] on input "*" at bounding box center [705, 503] width 119 height 24
click at [521, 720] on span "Add New Project" at bounding box center [560, 726] width 585 height 19
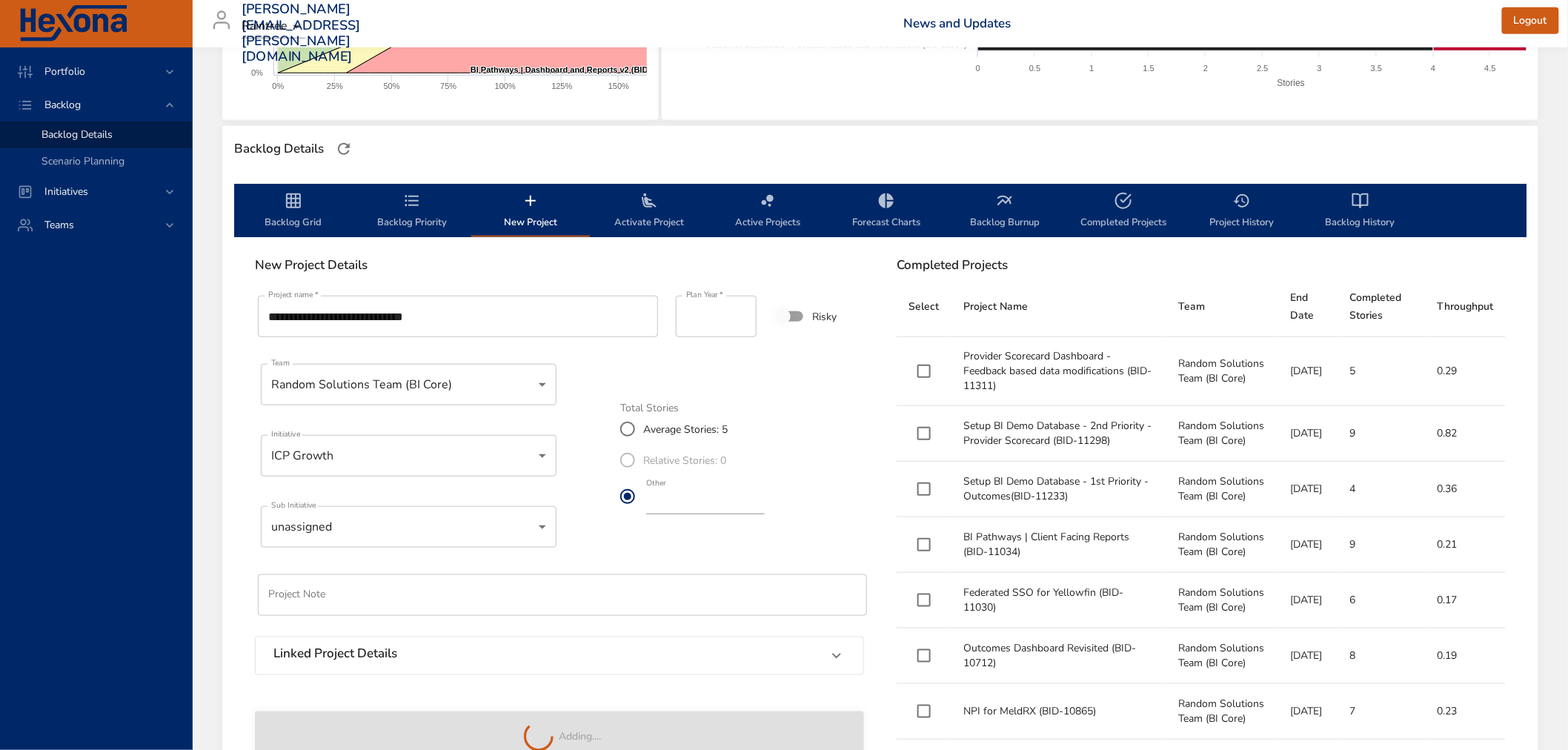
type input "**"
click at [400, 212] on span "Backlog Priority" at bounding box center [411, 212] width 101 height 40
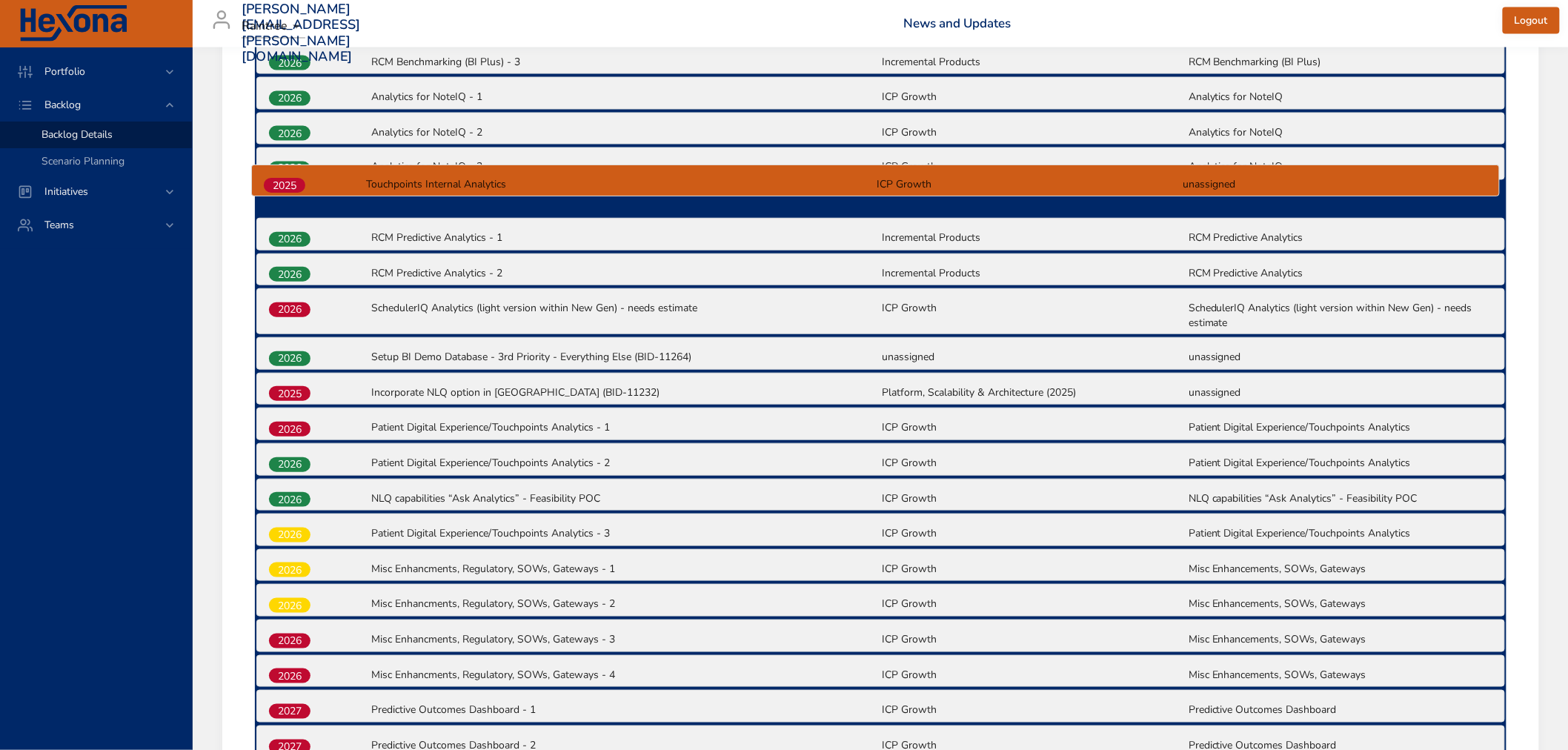
scroll to position [1006, 0]
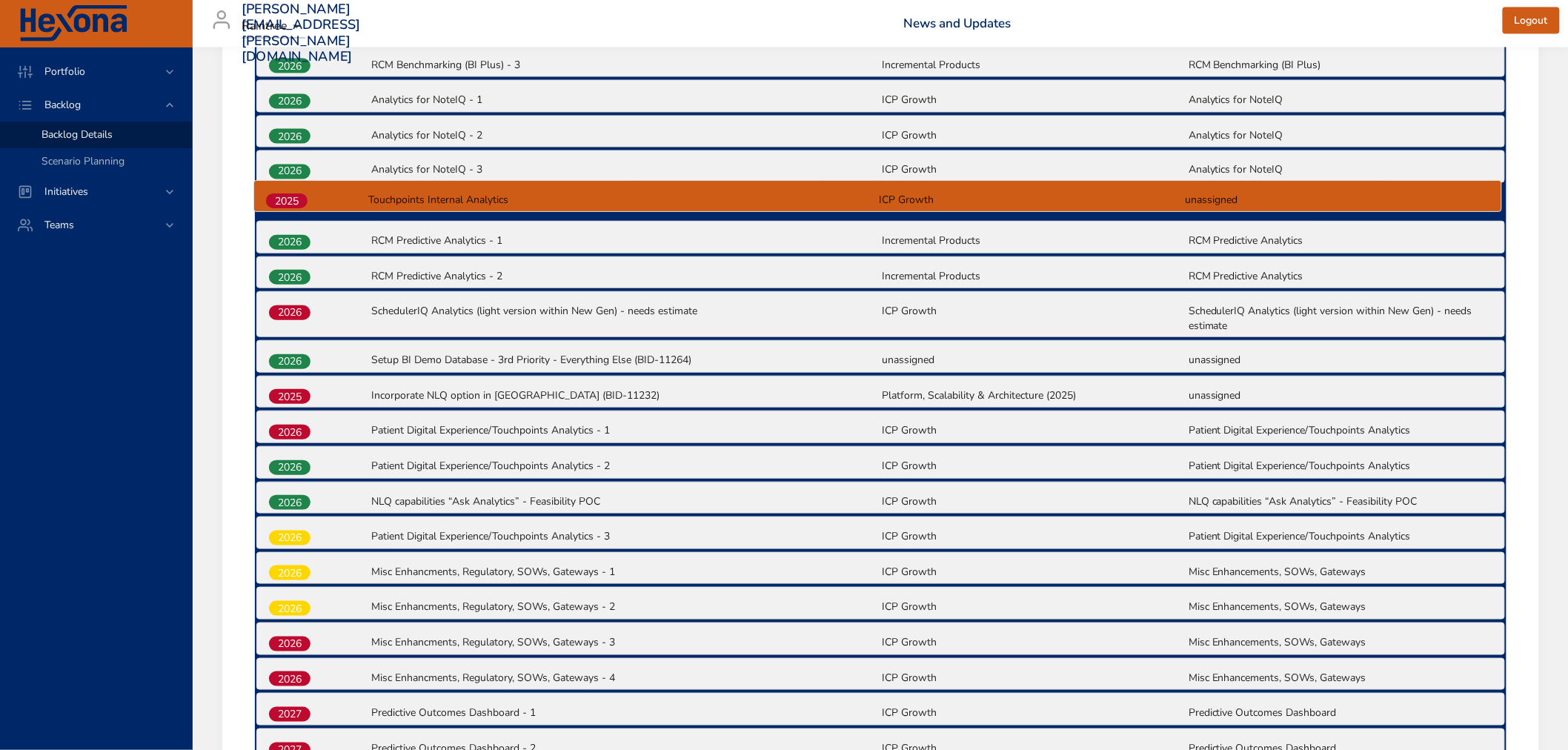
drag, startPoint x: 286, startPoint y: 601, endPoint x: 282, endPoint y: 197, distance: 404.0
click at [282, 197] on div "2025 Outcomes Dashboard - Feedback based data modifications (BID-11307) unassig…" at bounding box center [880, 298] width 1252 height 1358
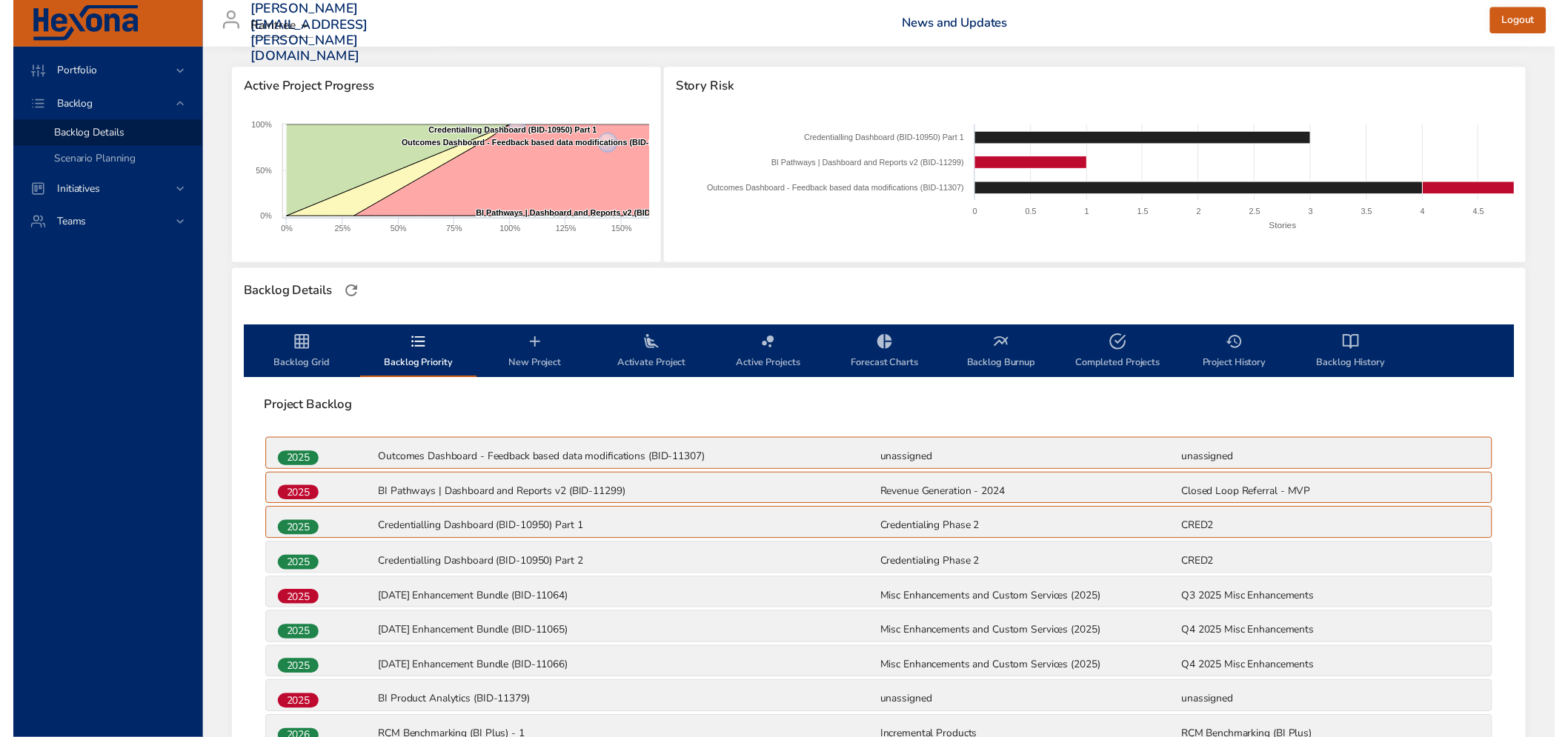
scroll to position [18, 0]
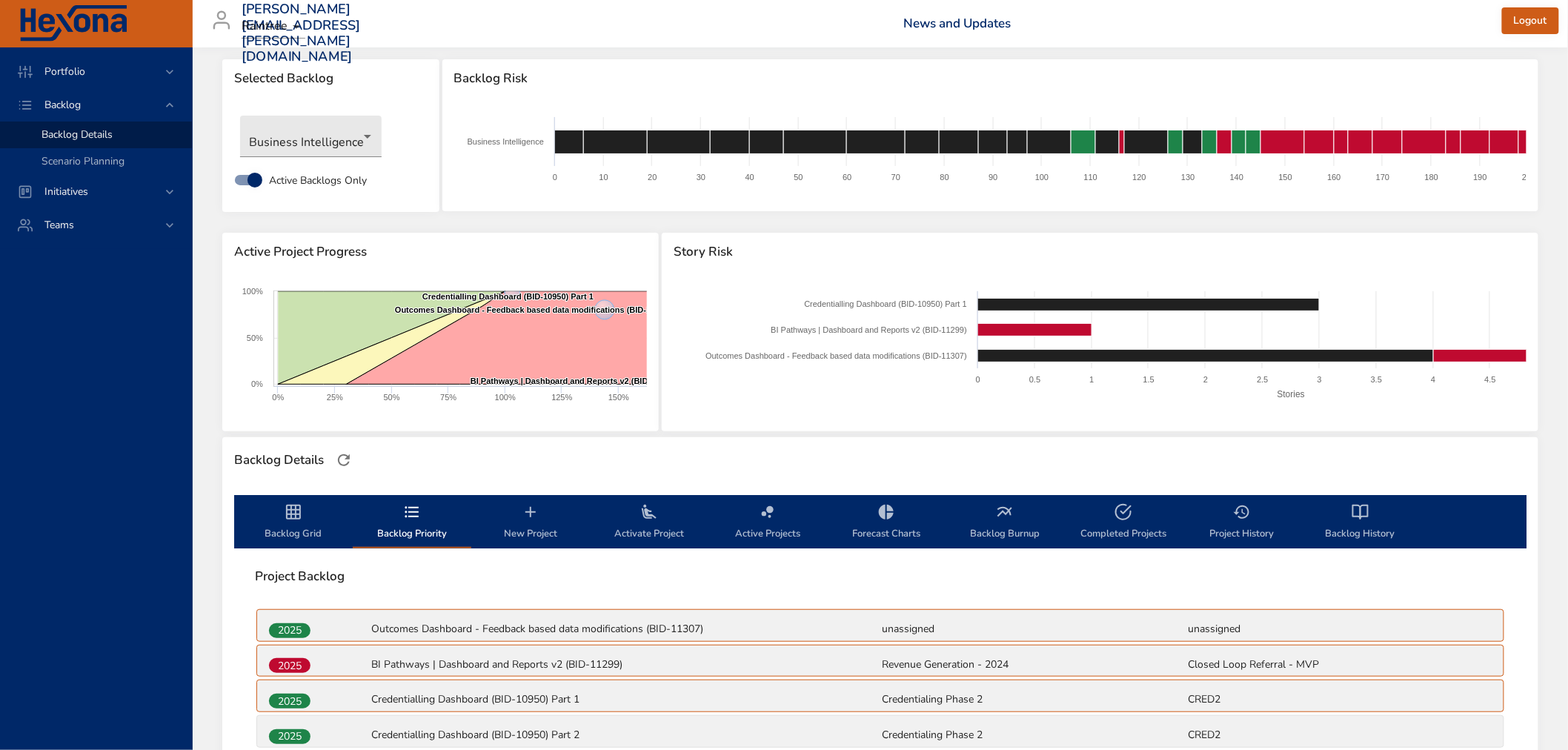
click at [288, 504] on icon "backlog-tab" at bounding box center [293, 512] width 18 height 18
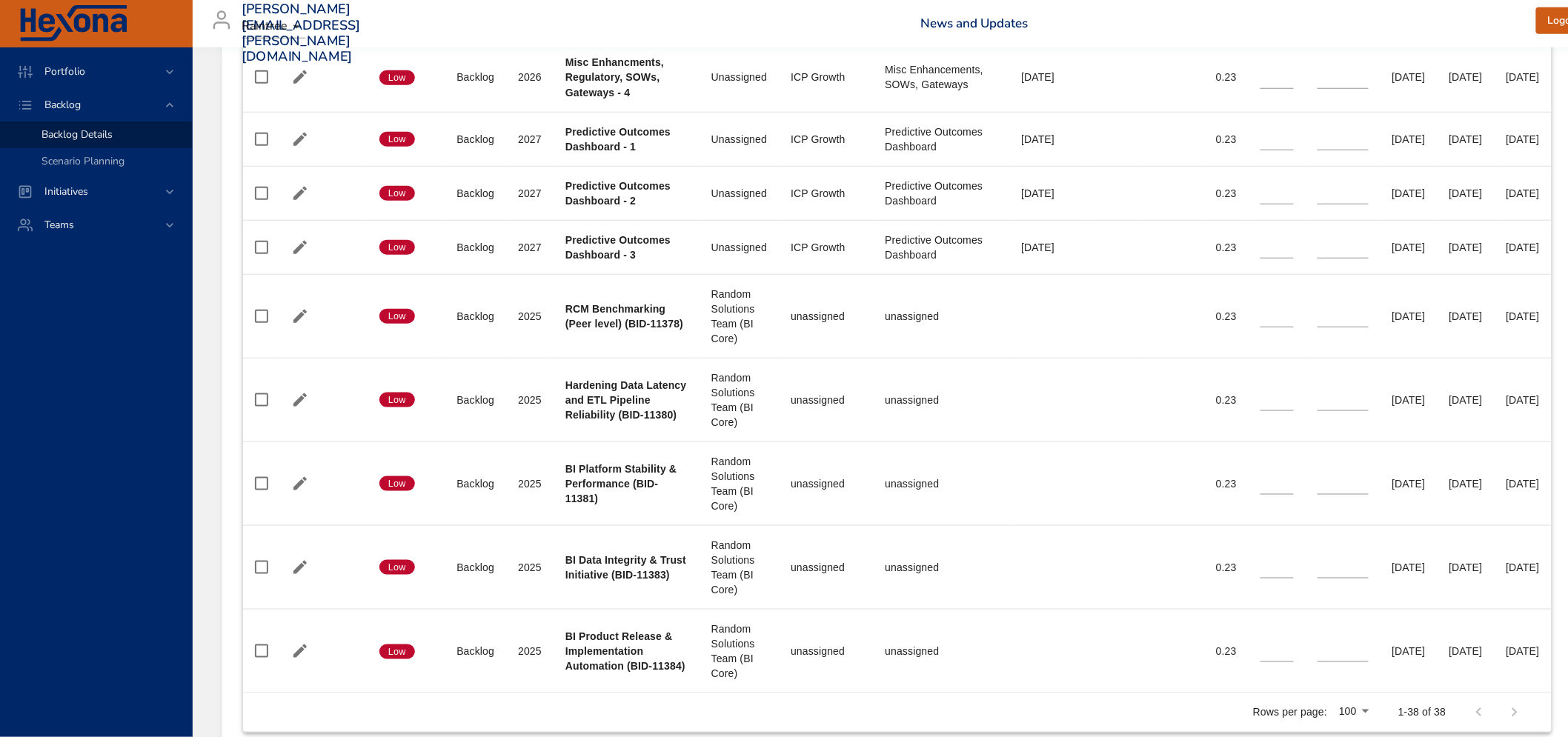
scroll to position [2898, 0]
